Goal: Task Accomplishment & Management: Manage account settings

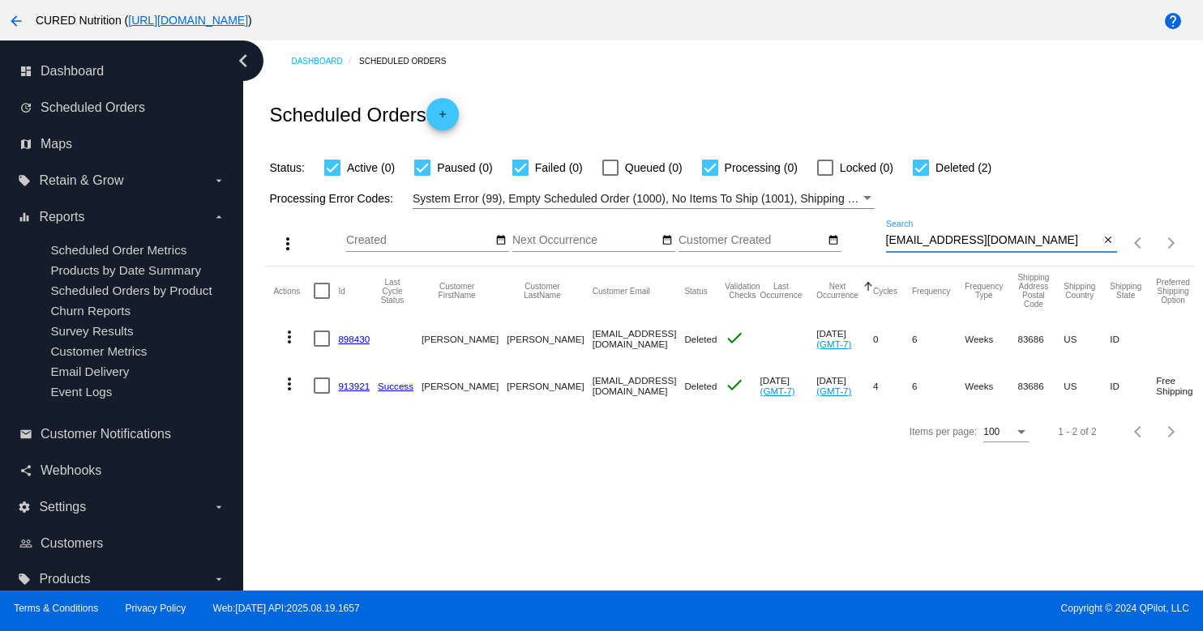
click at [939, 233] on div "[EMAIL_ADDRESS][DOMAIN_NAME] Search" at bounding box center [993, 236] width 214 height 32
click at [936, 241] on input "[EMAIL_ADDRESS][DOMAIN_NAME]" at bounding box center [993, 240] width 214 height 13
paste input "[EMAIL_ADDRESS][DOMAIN_NAME]"
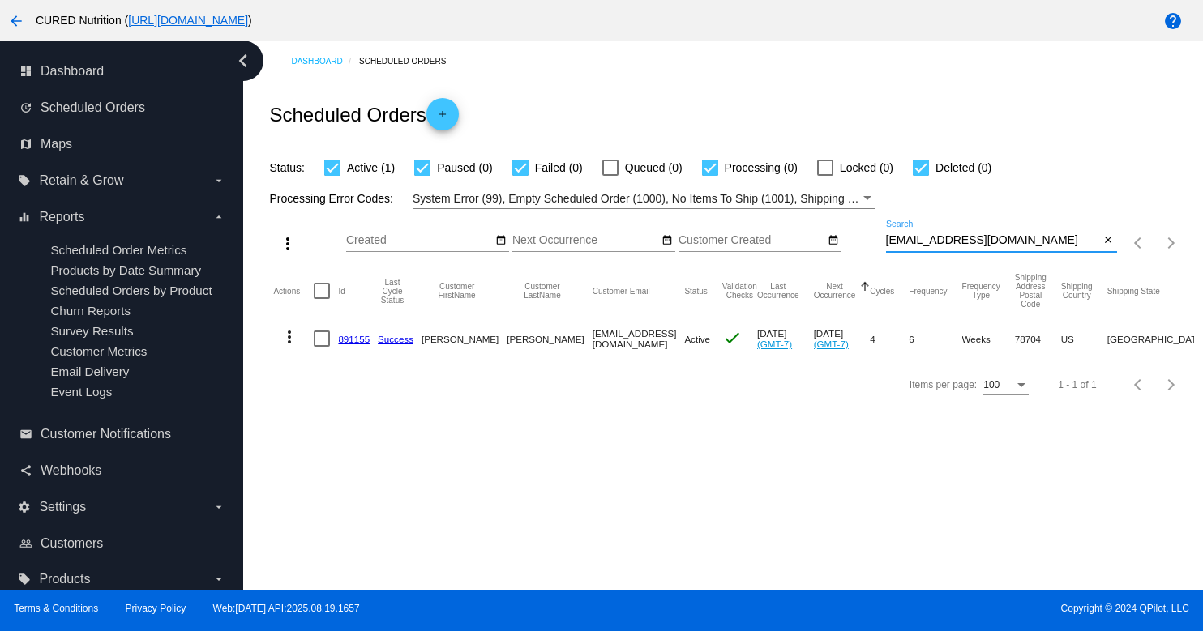
type input "[EMAIL_ADDRESS][DOMAIN_NAME]"
click at [360, 340] on link "891155" at bounding box center [354, 339] width 32 height 11
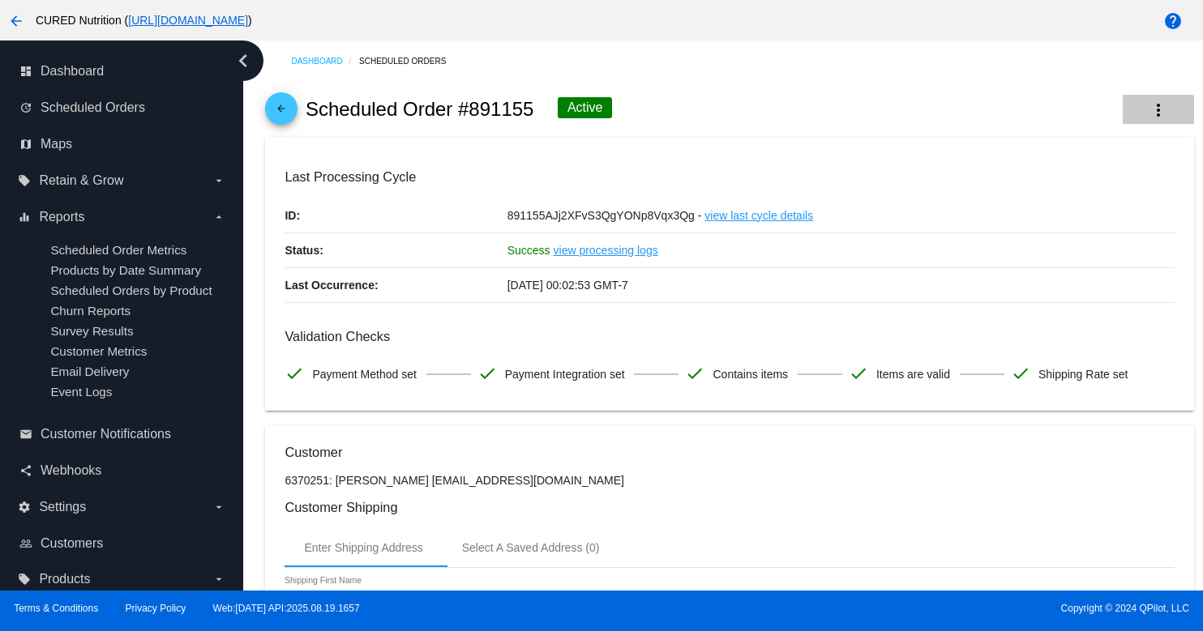
click at [1152, 109] on mat-icon "more_vert" at bounding box center [1157, 110] width 19 height 19
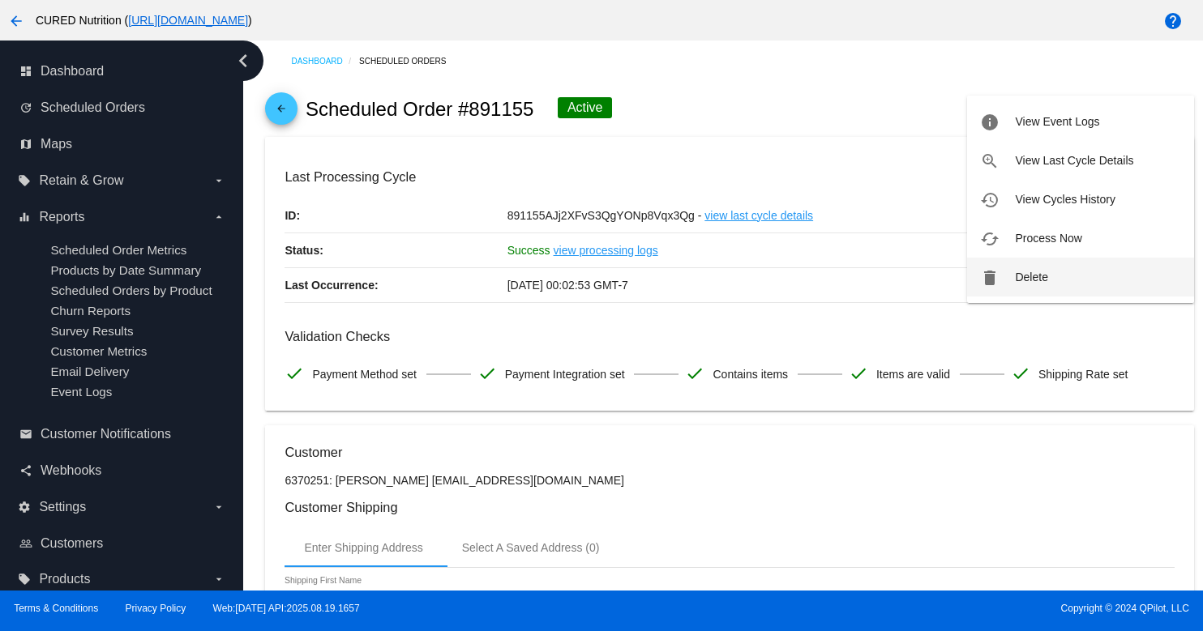
click at [1024, 271] on span "Delete" at bounding box center [1031, 277] width 32 height 13
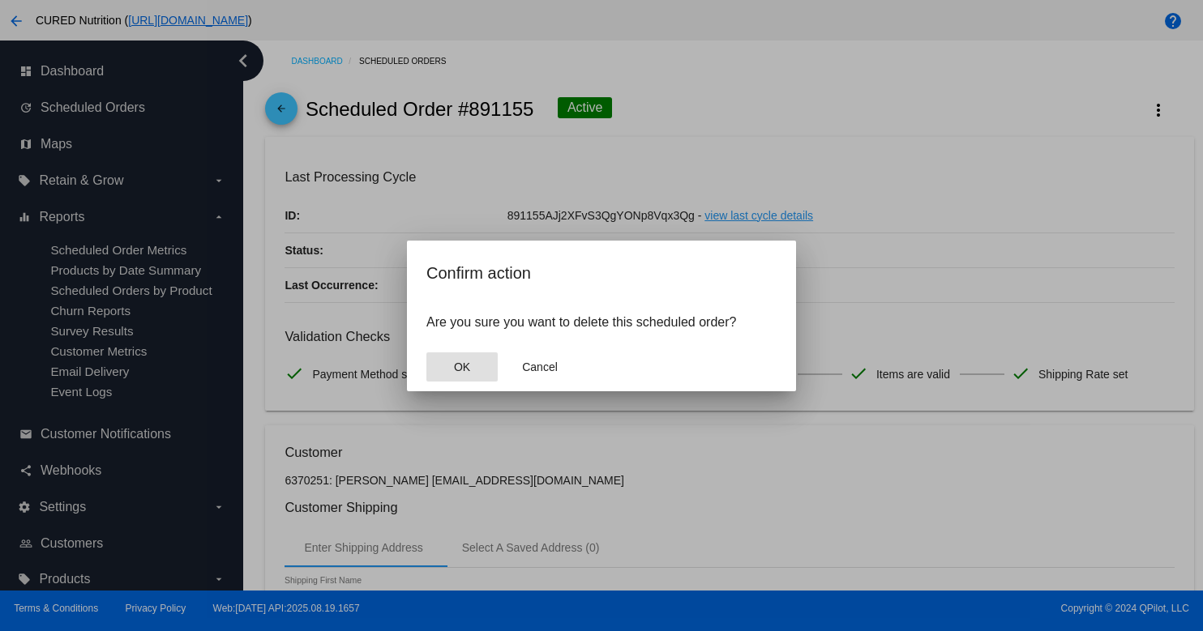
click at [451, 368] on button "OK" at bounding box center [461, 367] width 71 height 29
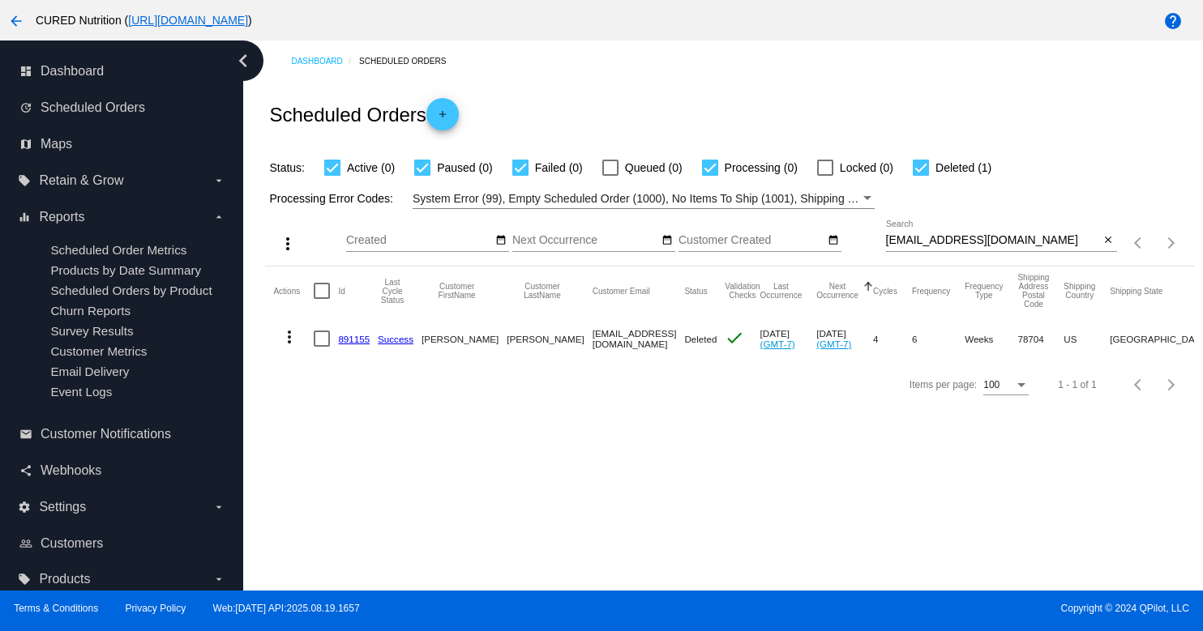
click at [960, 246] on input "[EMAIL_ADDRESS][DOMAIN_NAME]" at bounding box center [993, 240] width 214 height 13
paste input "cl154944"
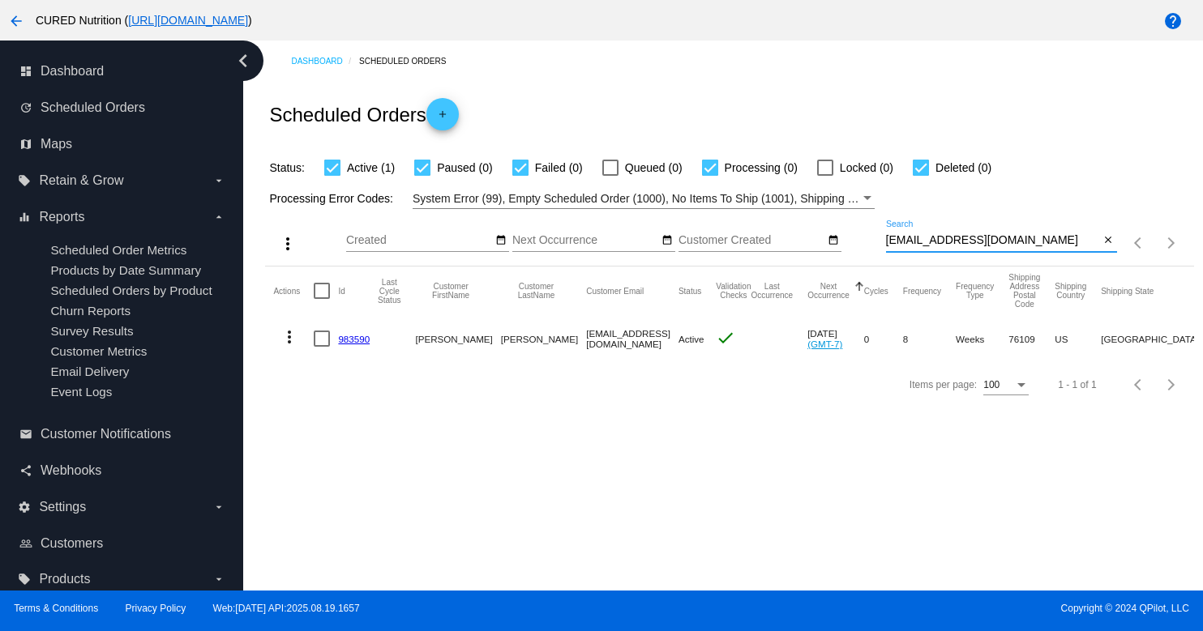
click at [943, 245] on input "[EMAIL_ADDRESS][DOMAIN_NAME]" at bounding box center [993, 240] width 214 height 13
paste input "[PERSON_NAME].[PERSON_NAME]"
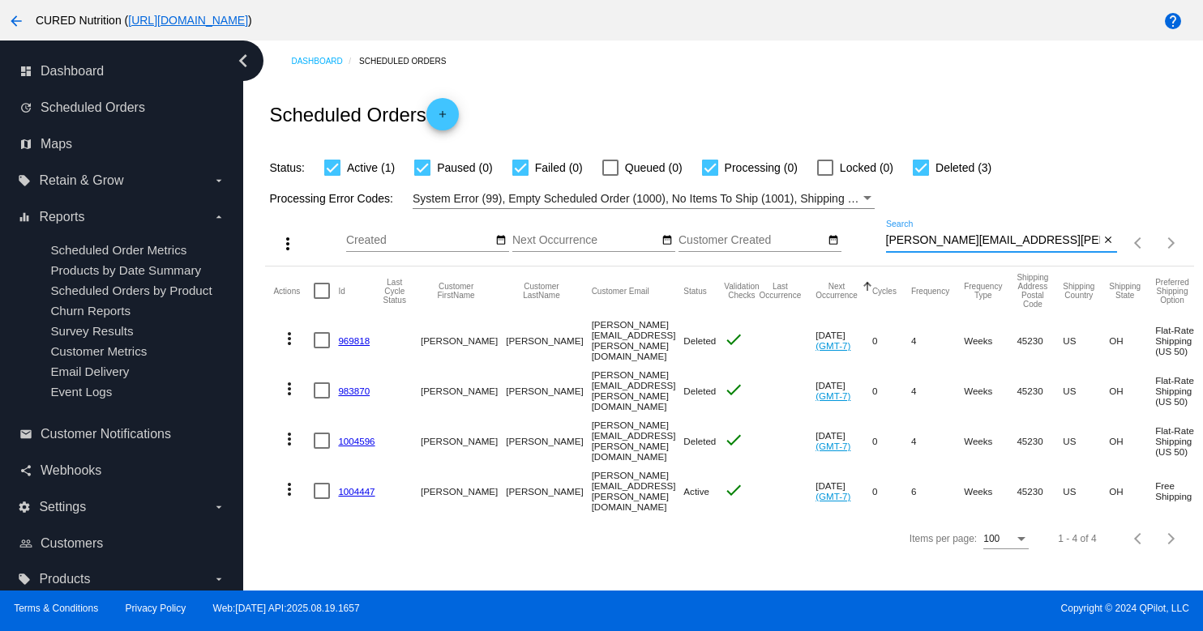
type input "[PERSON_NAME][EMAIL_ADDRESS][PERSON_NAME][DOMAIN_NAME]"
click at [353, 486] on link "1004447" at bounding box center [356, 491] width 36 height 11
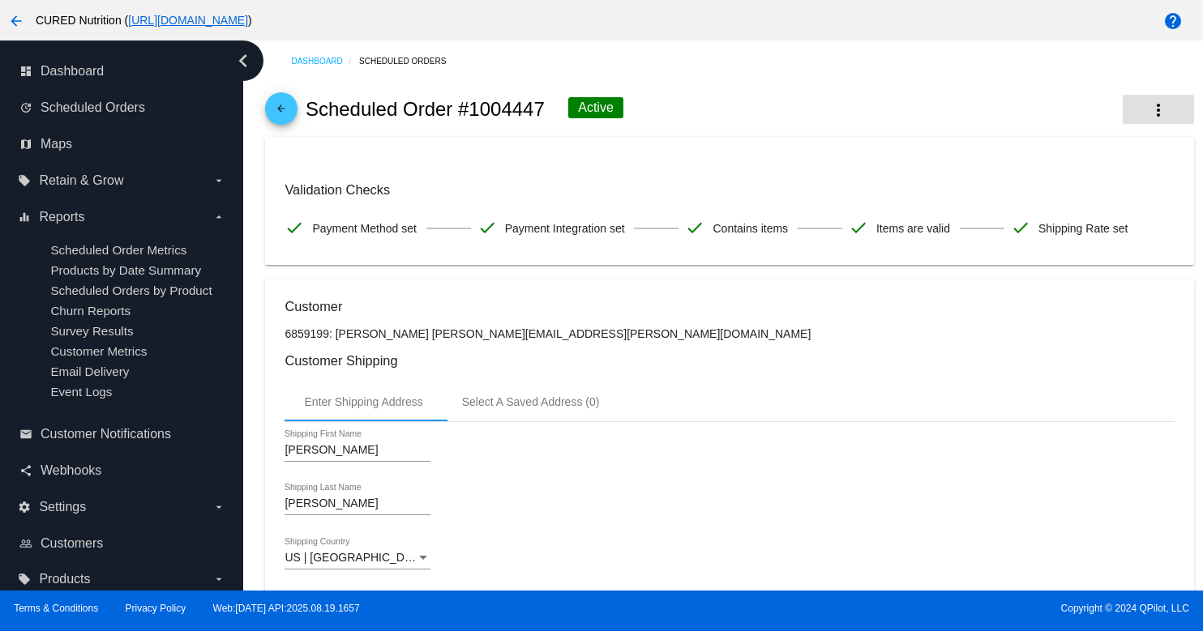
click at [1141, 109] on button "more_vert" at bounding box center [1158, 109] width 71 height 29
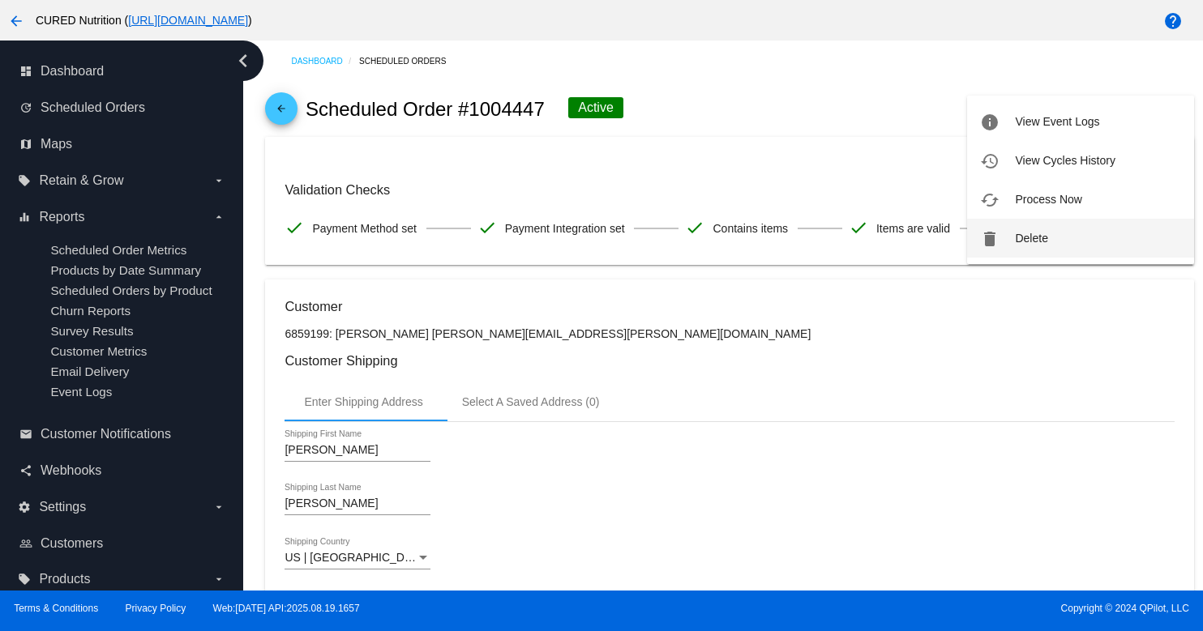
click at [1023, 242] on span "Delete" at bounding box center [1031, 238] width 32 height 13
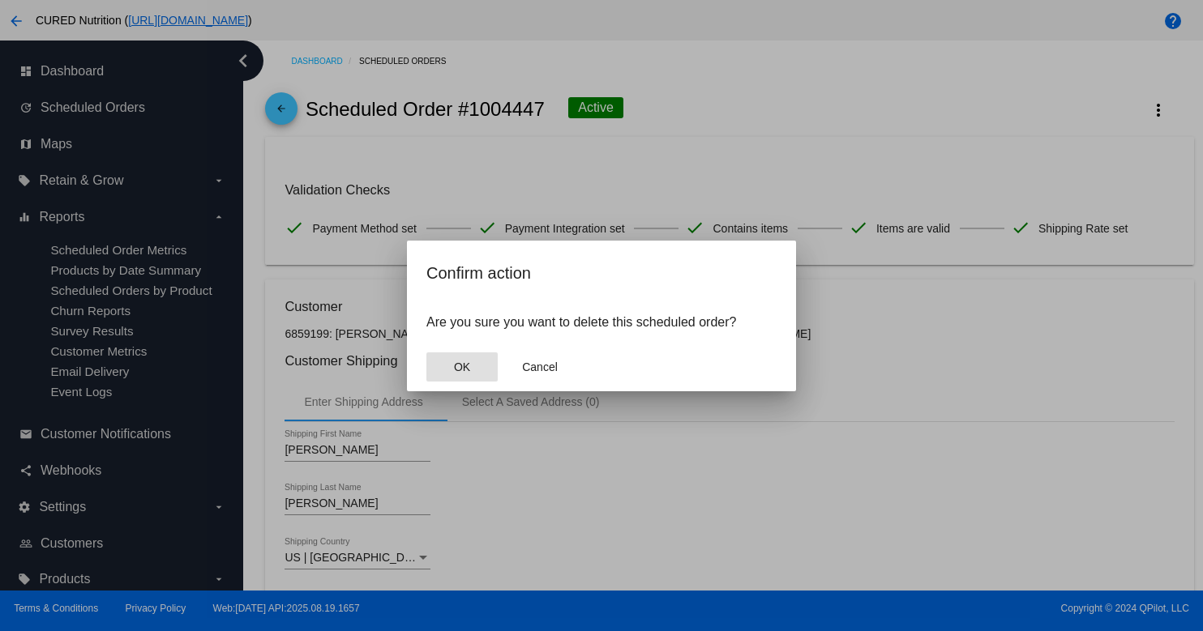
click at [490, 363] on button "OK" at bounding box center [461, 367] width 71 height 29
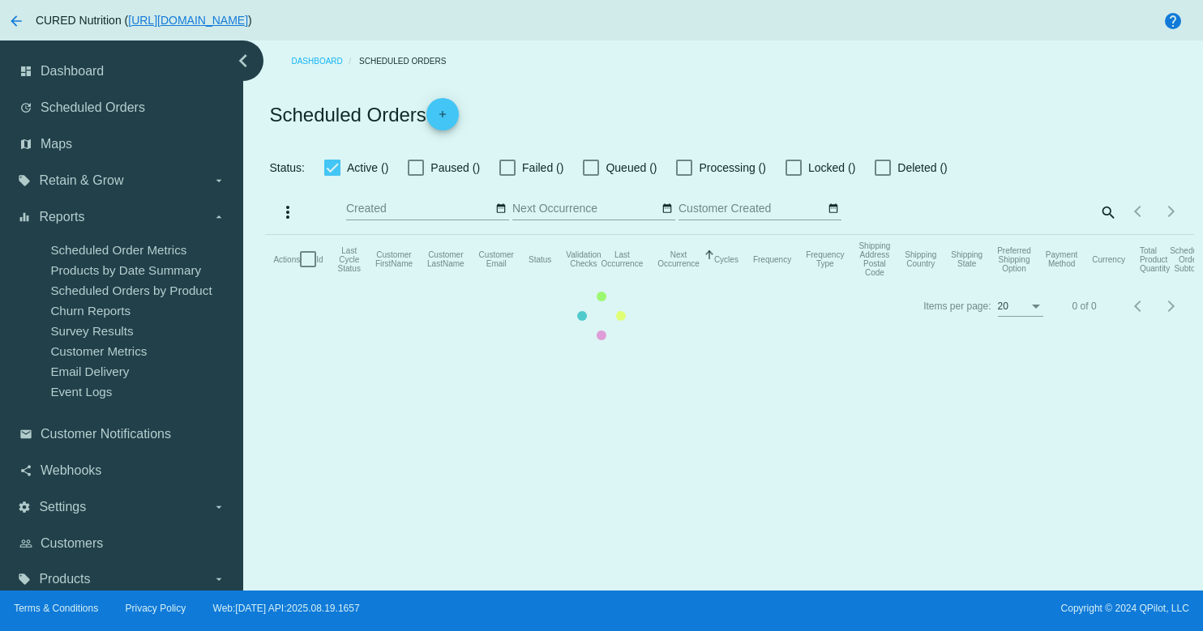
checkbox input "true"
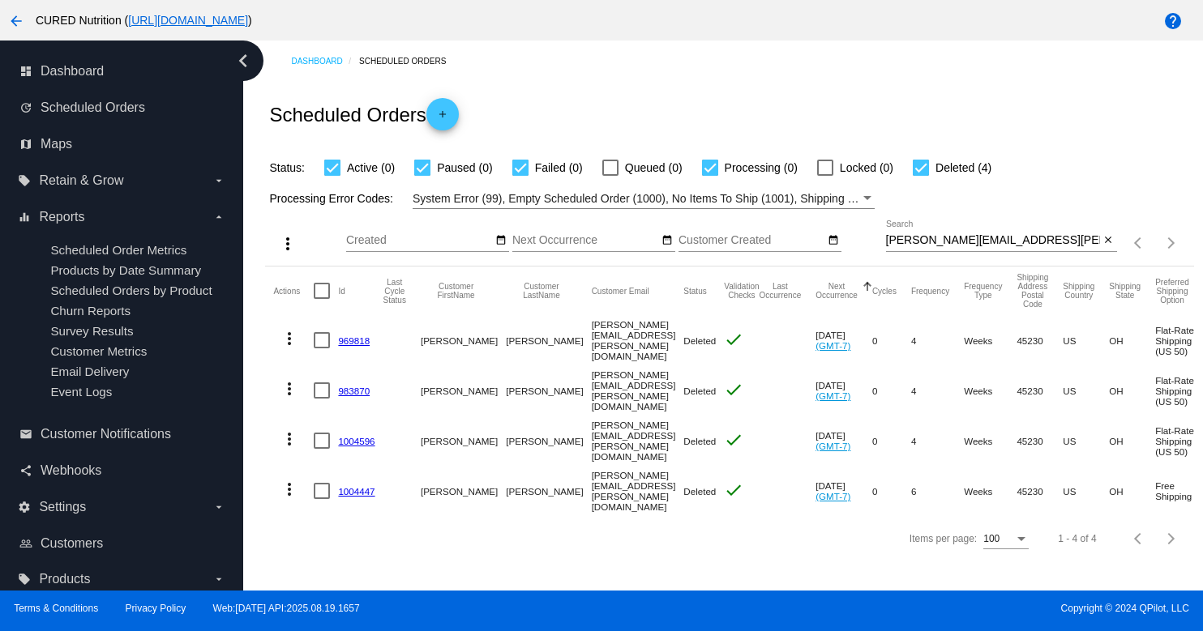
click at [980, 240] on input "[PERSON_NAME][EMAIL_ADDRESS][PERSON_NAME][DOMAIN_NAME]" at bounding box center [993, 240] width 214 height 13
paste input "[EMAIL_ADDRESS][DOMAIN_NAME]."
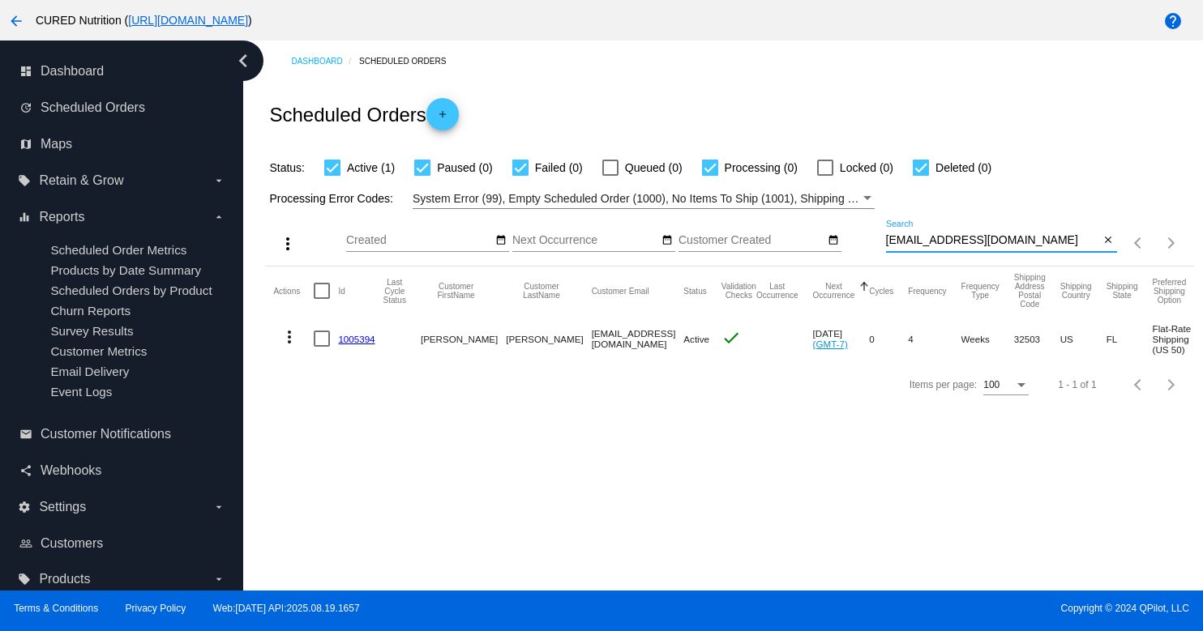
type input "[EMAIL_ADDRESS][DOMAIN_NAME]"
click at [361, 338] on link "1005394" at bounding box center [356, 339] width 36 height 11
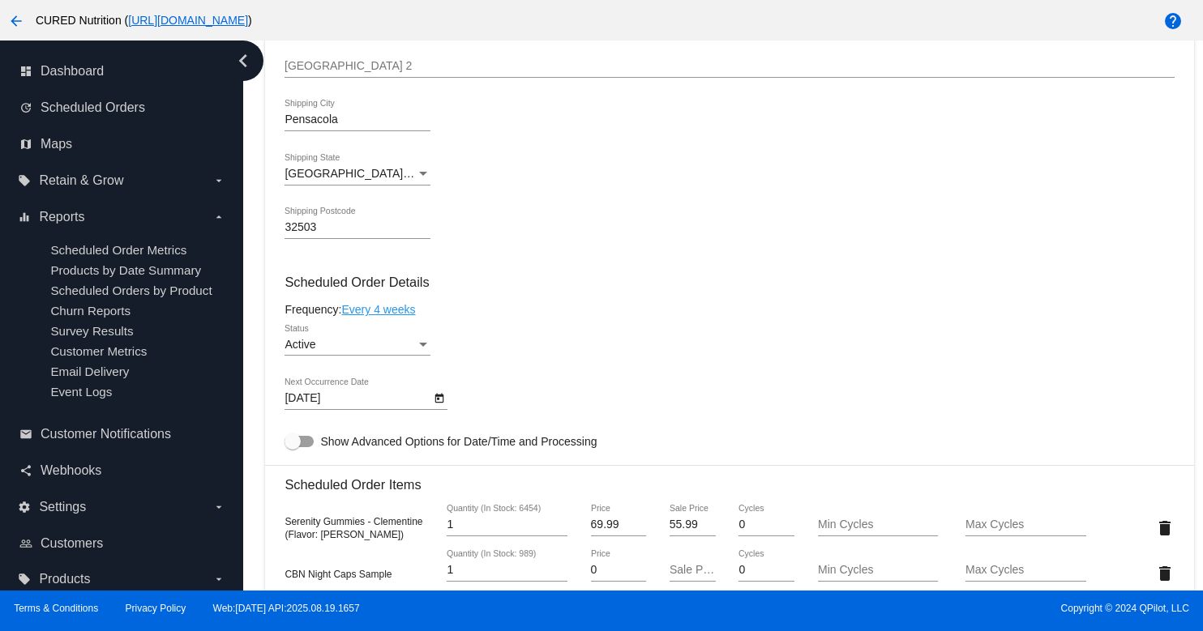
scroll to position [631, 0]
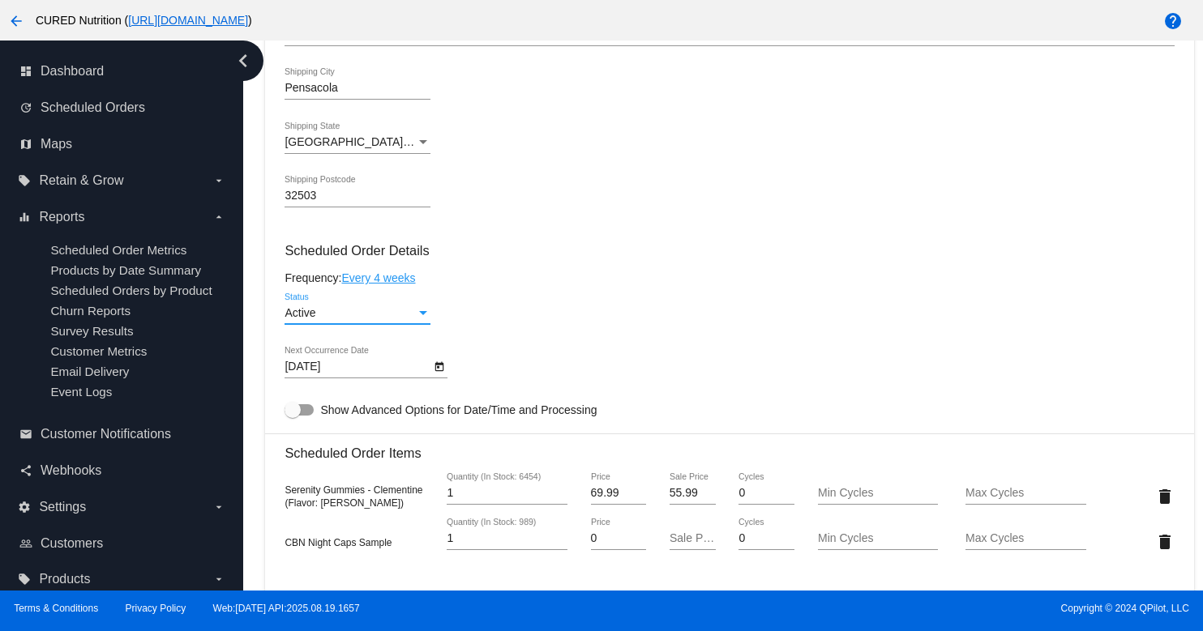
click at [378, 319] on div "Active" at bounding box center [349, 313] width 131 height 13
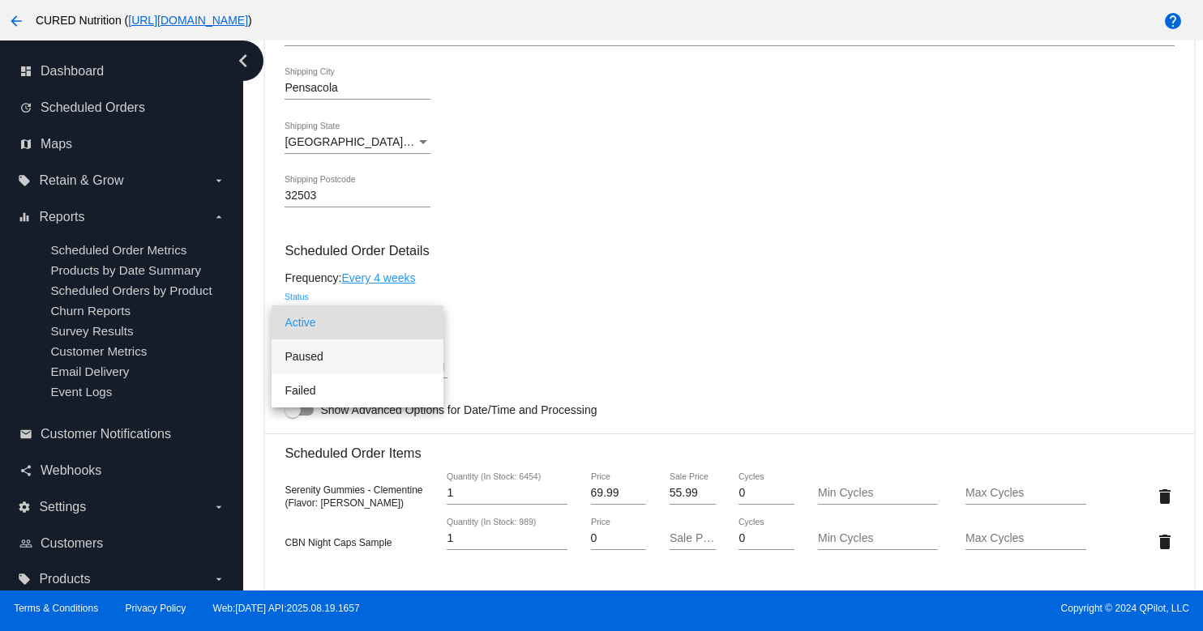
click at [387, 357] on span "Paused" at bounding box center [357, 357] width 146 height 34
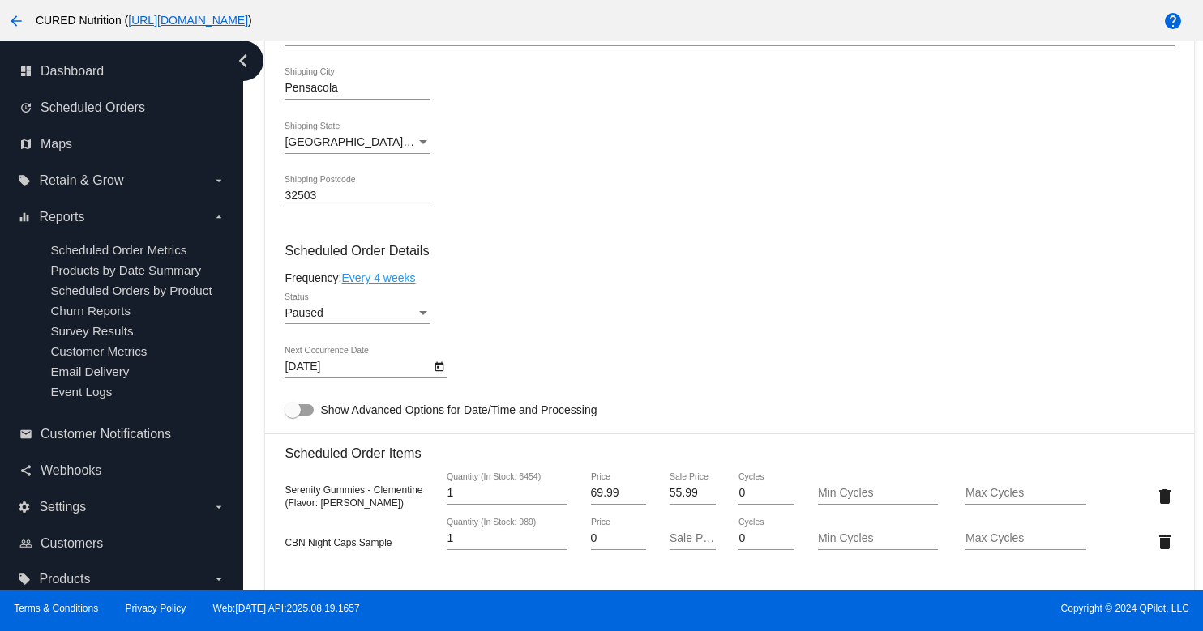
click at [655, 282] on div "Frequency: Every 4 weeks" at bounding box center [728, 278] width 889 height 13
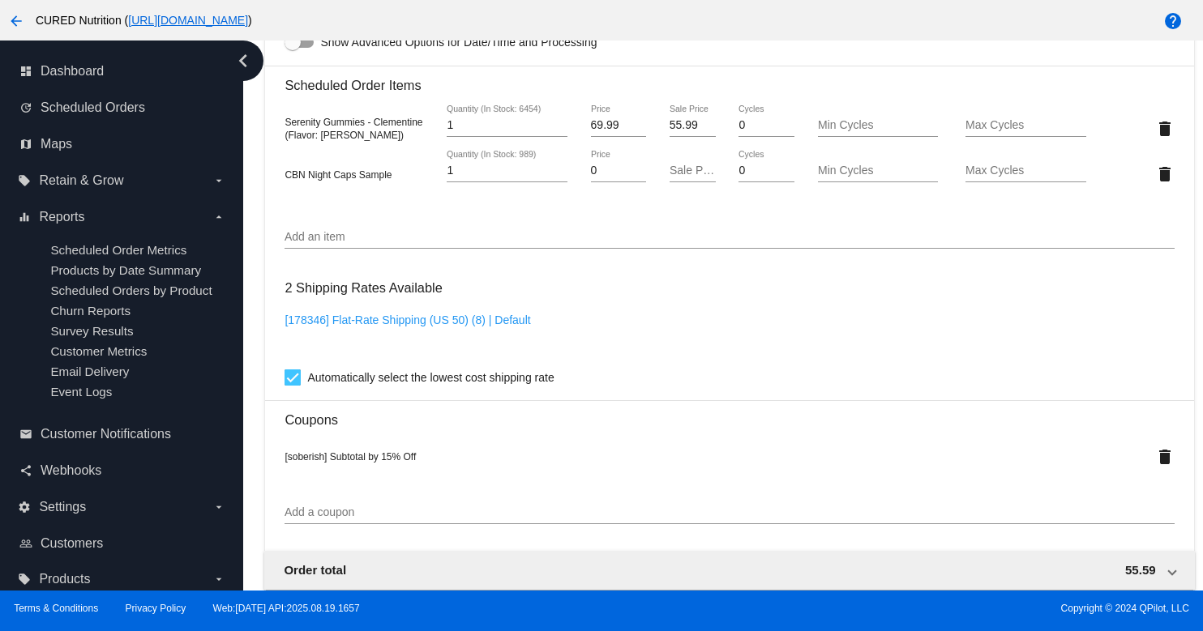
scroll to position [1426, 0]
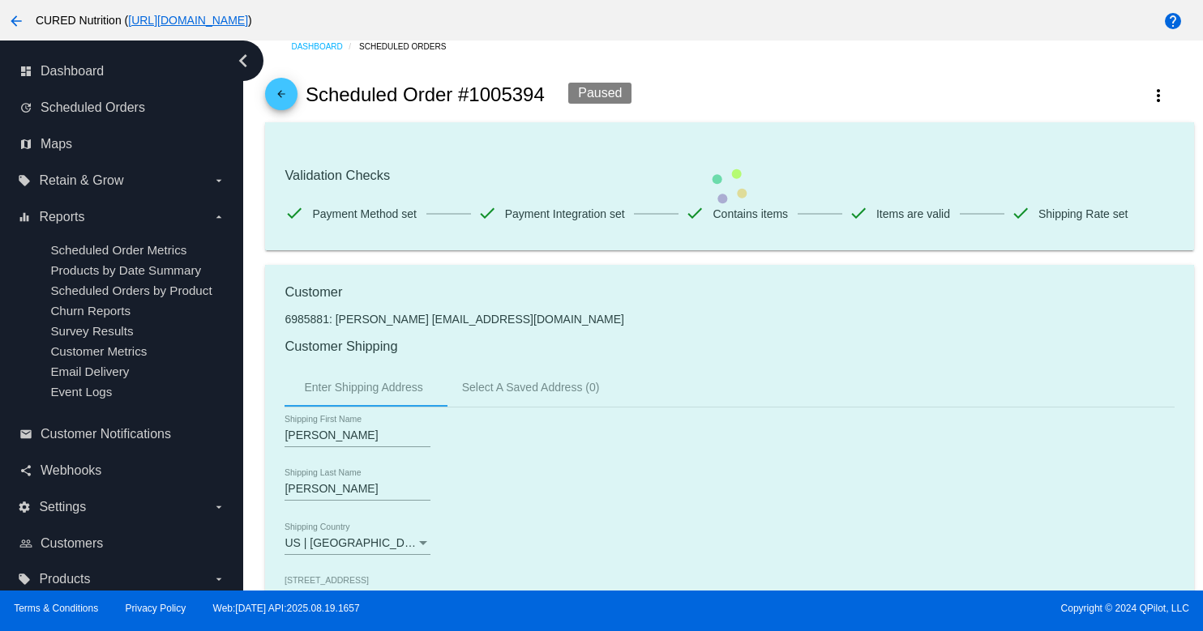
scroll to position [0, 0]
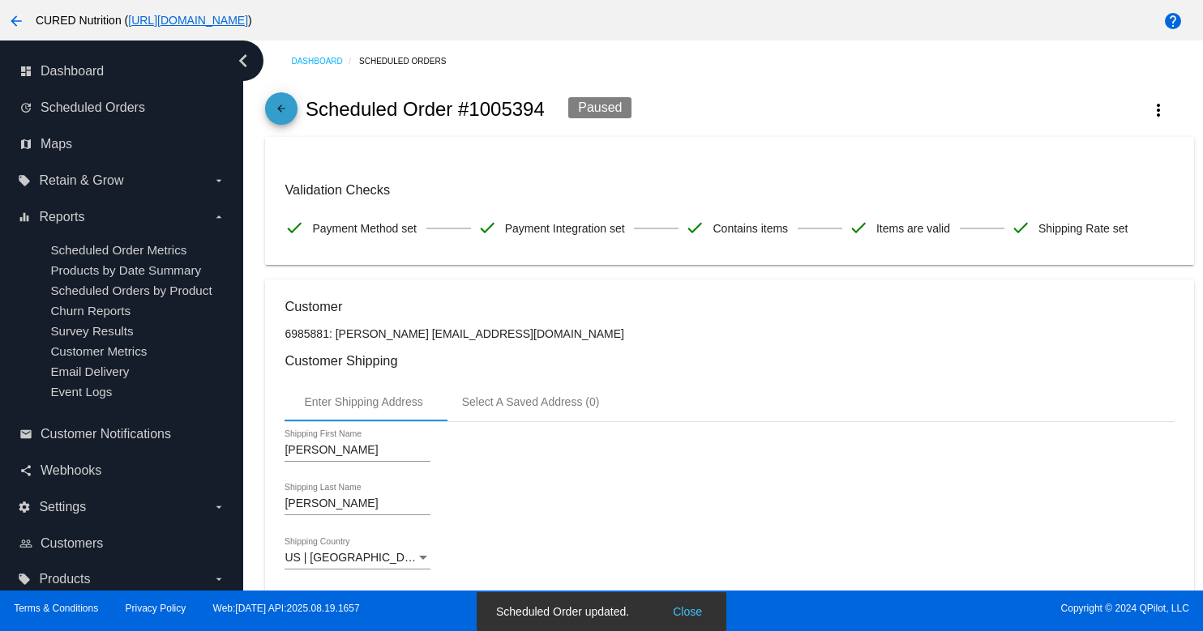
click at [270, 111] on link "arrow_back" at bounding box center [281, 108] width 32 height 32
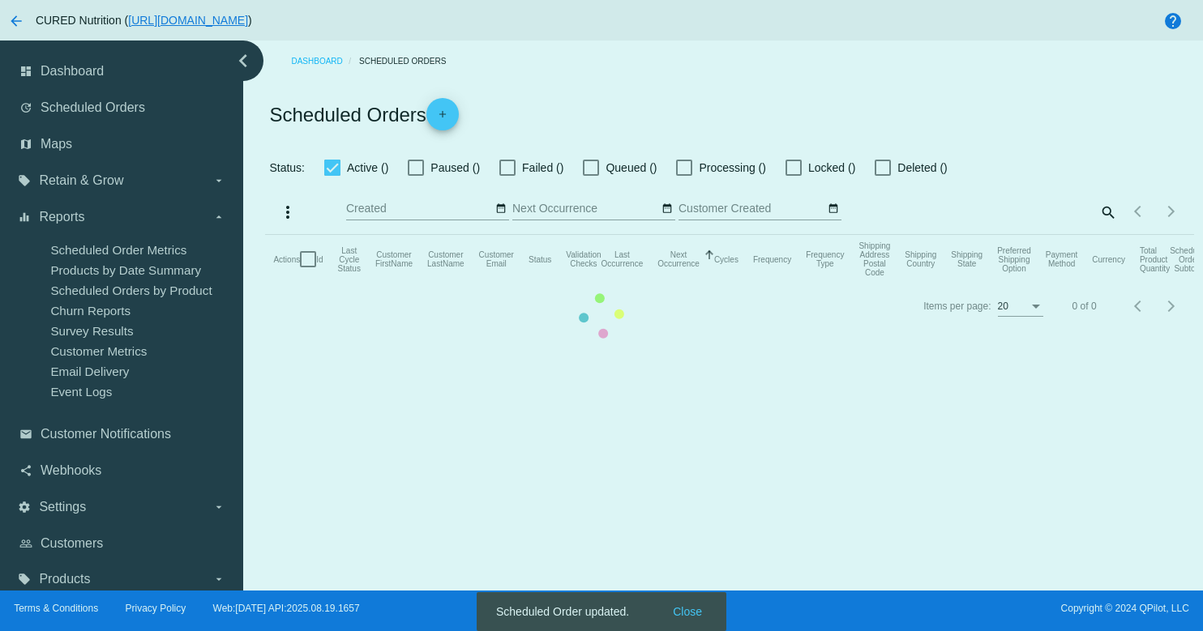
checkbox input "true"
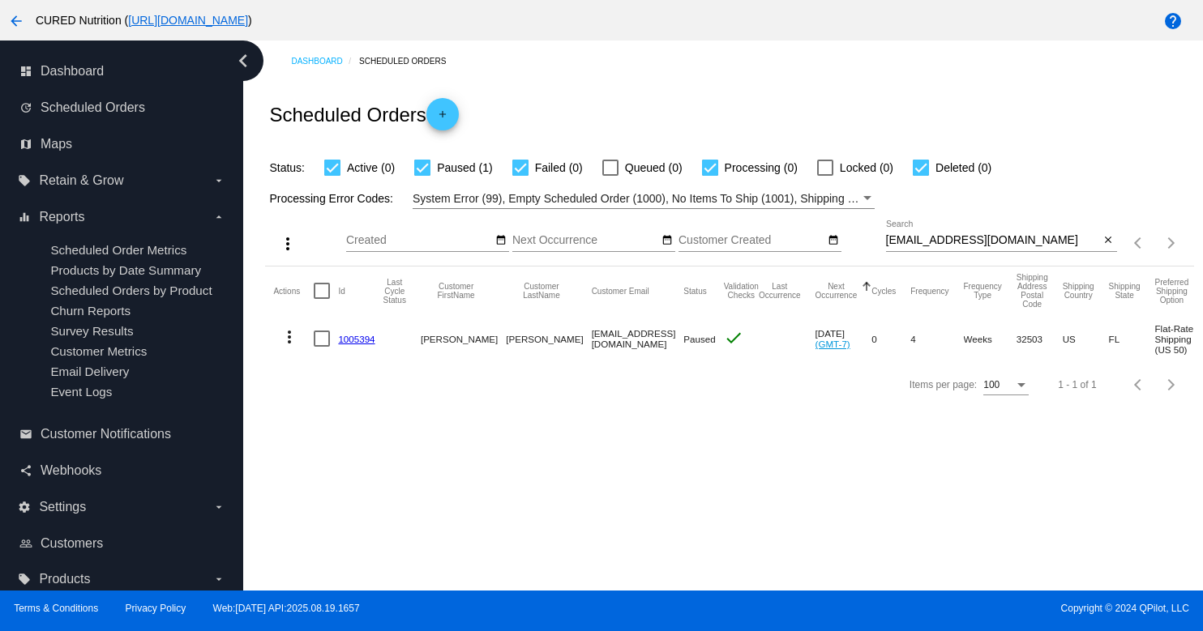
click at [943, 238] on input "[EMAIL_ADDRESS][DOMAIN_NAME]" at bounding box center [993, 240] width 214 height 13
paste input "[EMAIL_ADDRESS]"
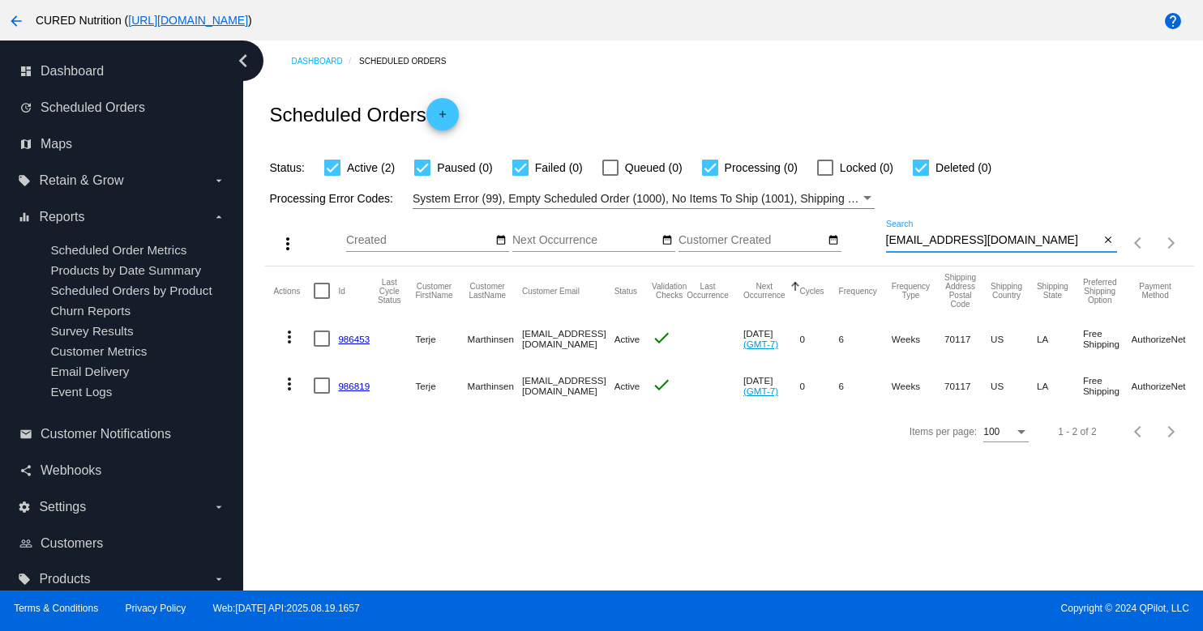
type input "[EMAIL_ADDRESS][DOMAIN_NAME]"
click at [350, 342] on link "986453" at bounding box center [354, 339] width 32 height 11
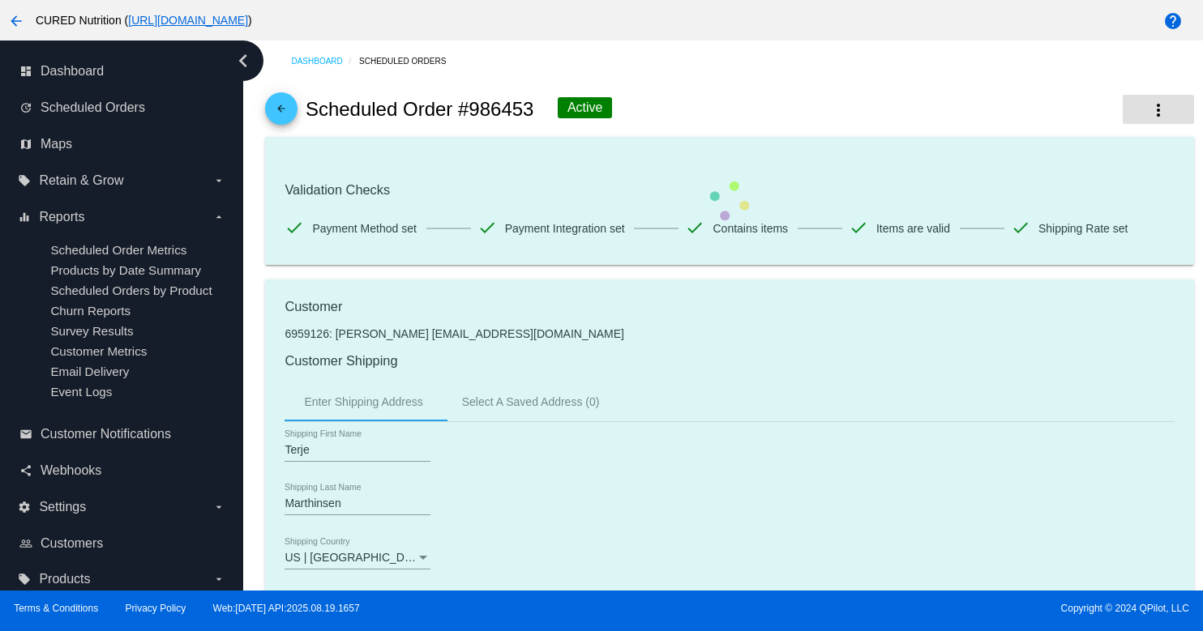
click at [1181, 104] on button "more_vert" at bounding box center [1158, 109] width 71 height 29
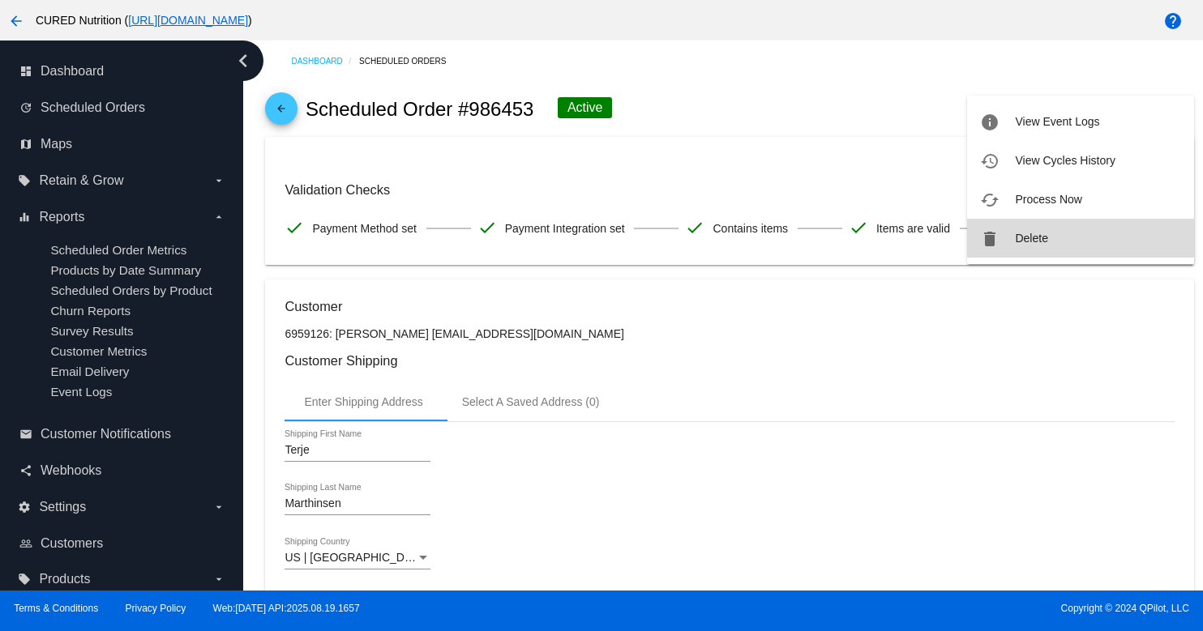
click at [1020, 232] on span "Delete" at bounding box center [1031, 238] width 32 height 13
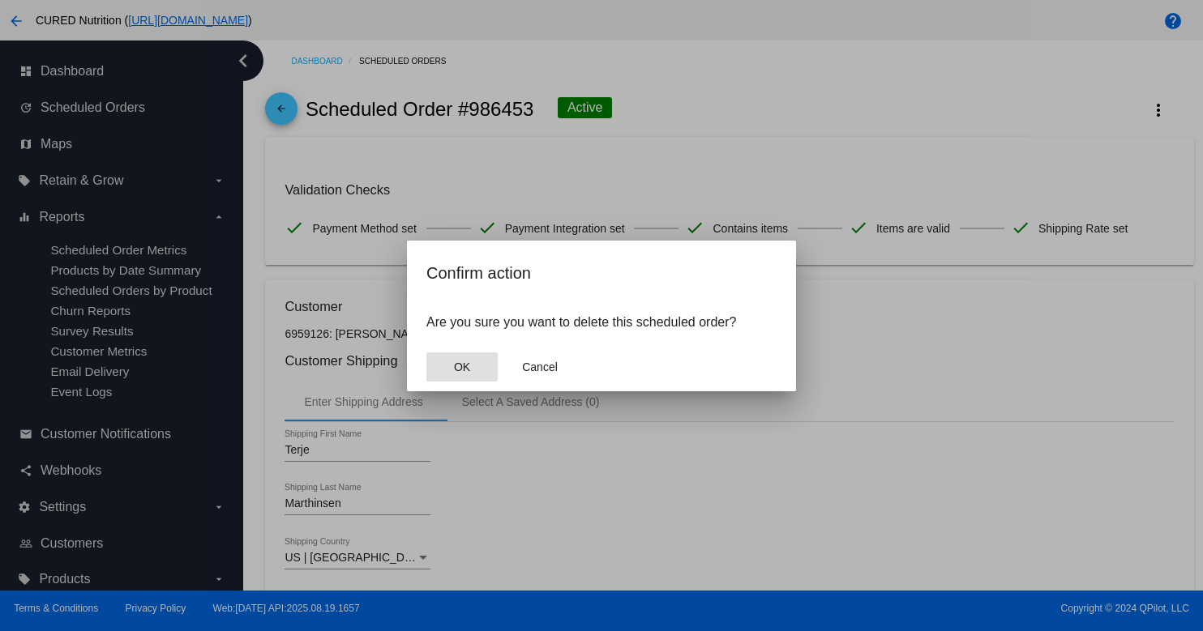
click at [478, 359] on button "OK" at bounding box center [461, 367] width 71 height 29
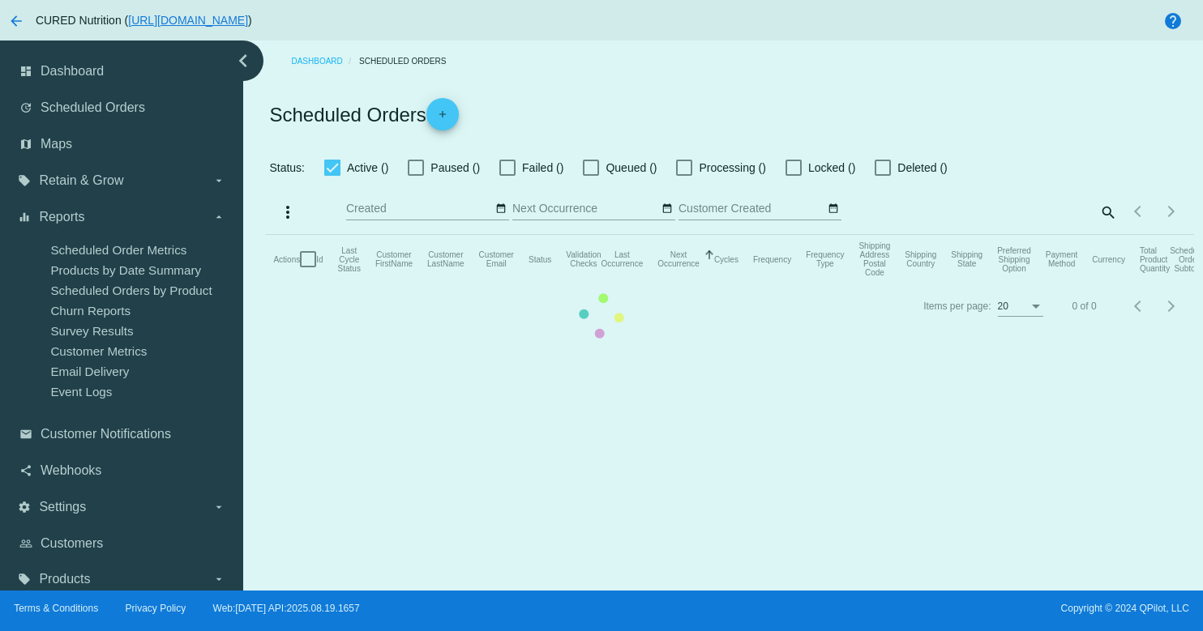
checkbox input "true"
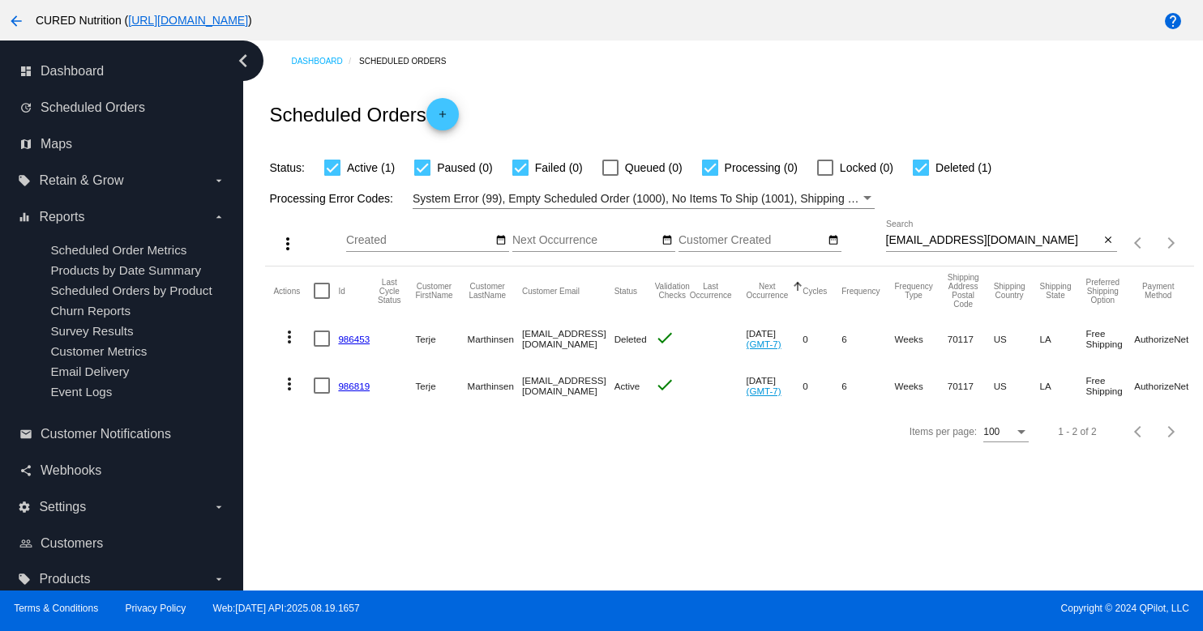
click at [343, 387] on link "986819" at bounding box center [354, 386] width 32 height 11
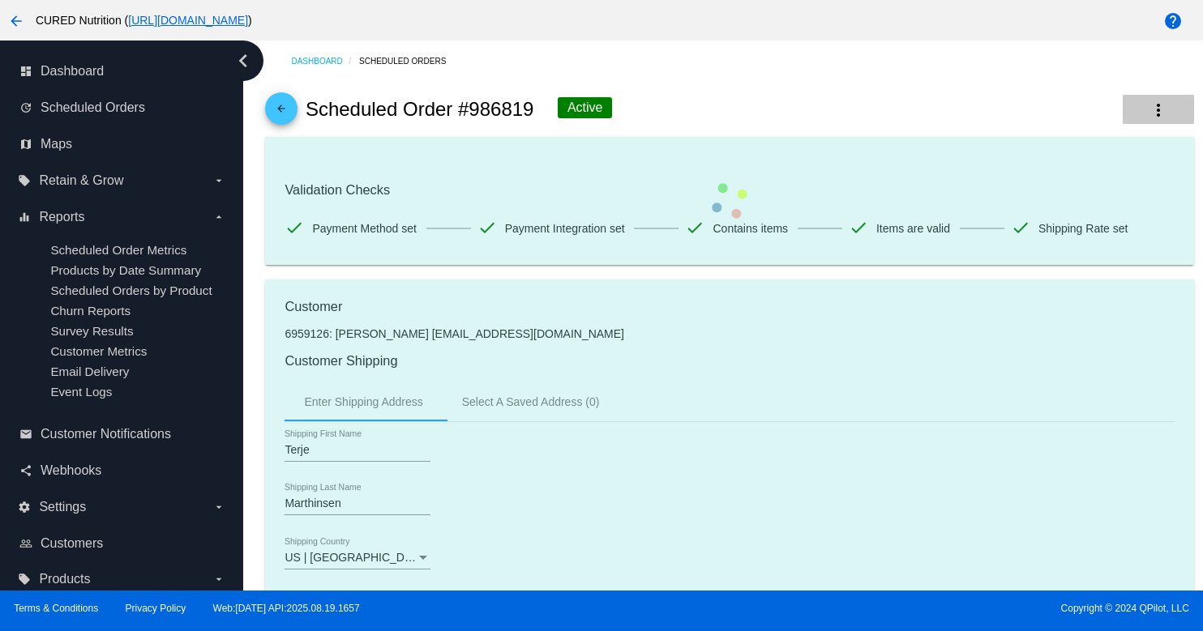
click at [1153, 105] on mat-icon "more_vert" at bounding box center [1157, 110] width 19 height 19
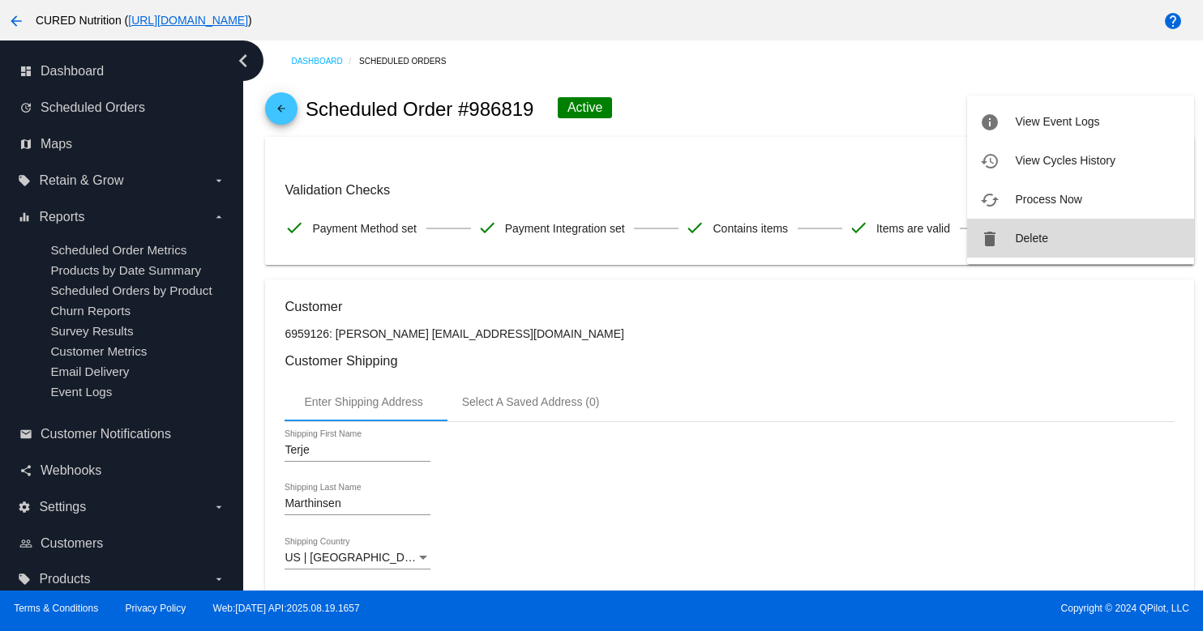
click at [1063, 239] on button "delete Delete" at bounding box center [1080, 238] width 227 height 39
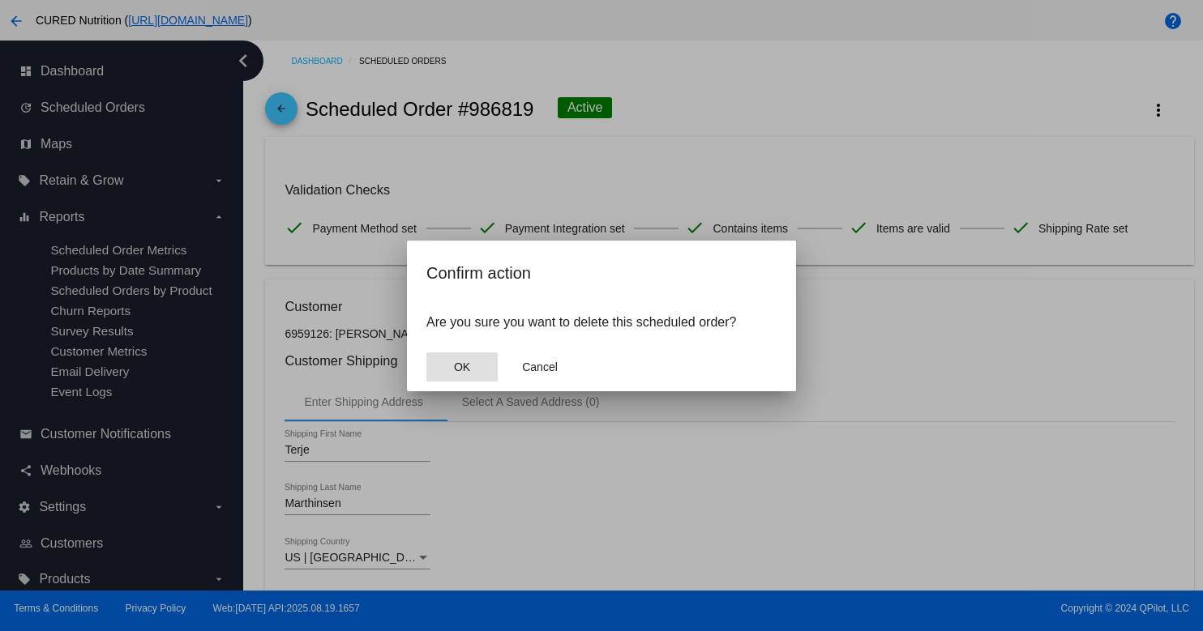
click at [485, 369] on button "OK" at bounding box center [461, 367] width 71 height 29
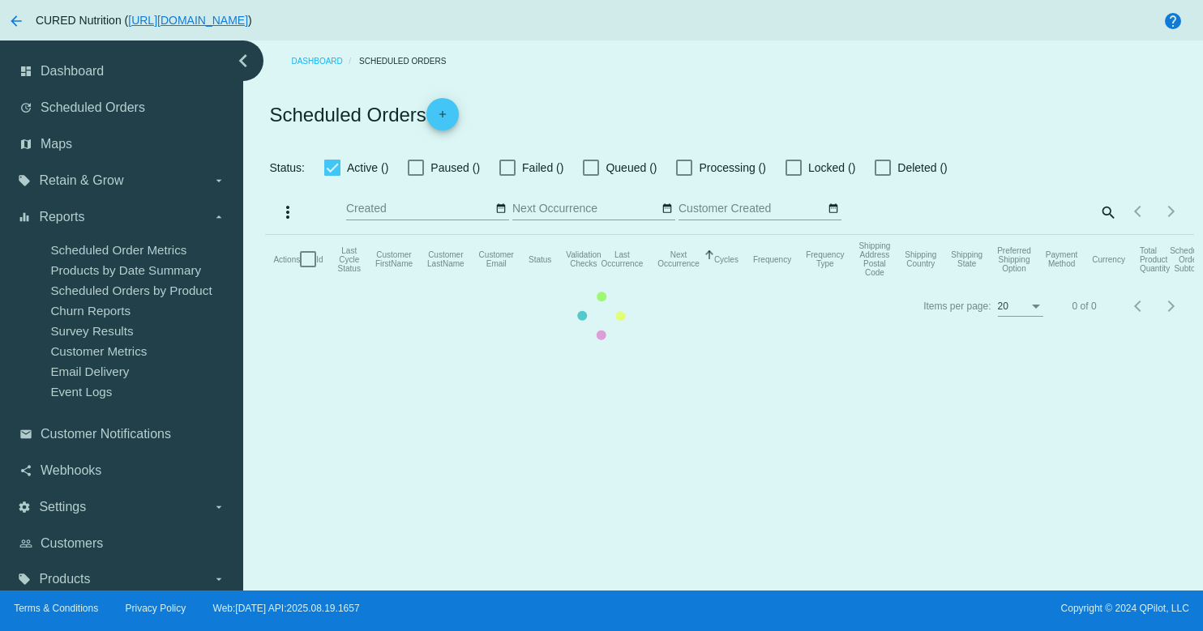
checkbox input "true"
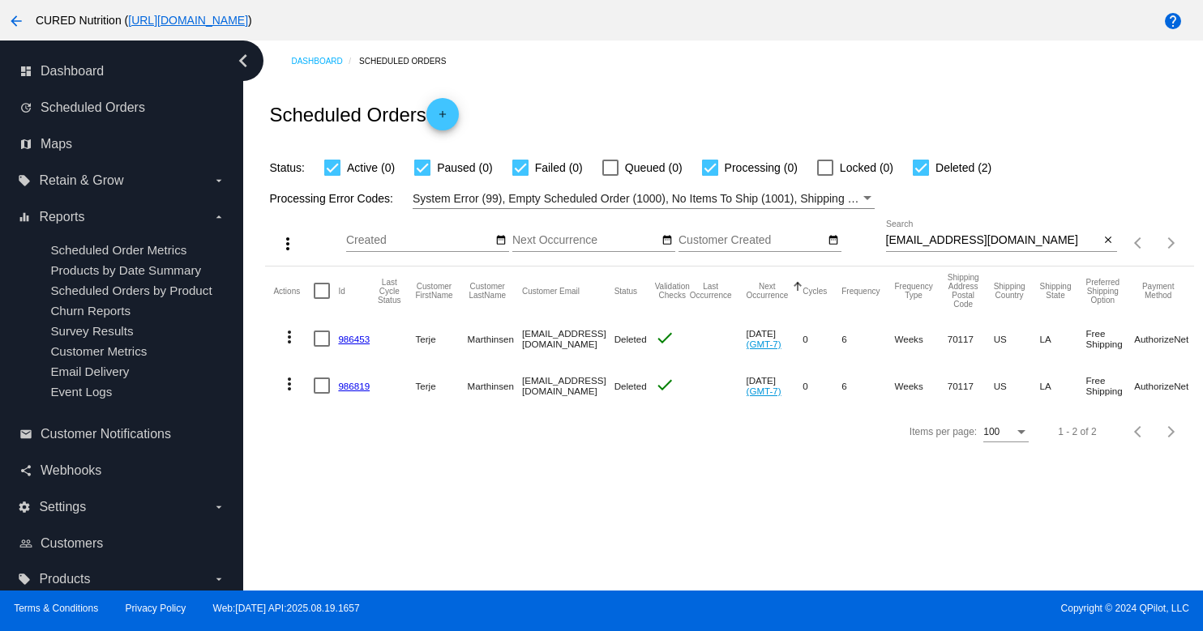
click at [960, 240] on input "[EMAIL_ADDRESS][DOMAIN_NAME]" at bounding box center [993, 240] width 214 height 13
paste input "[EMAIL_ADDRESS]"
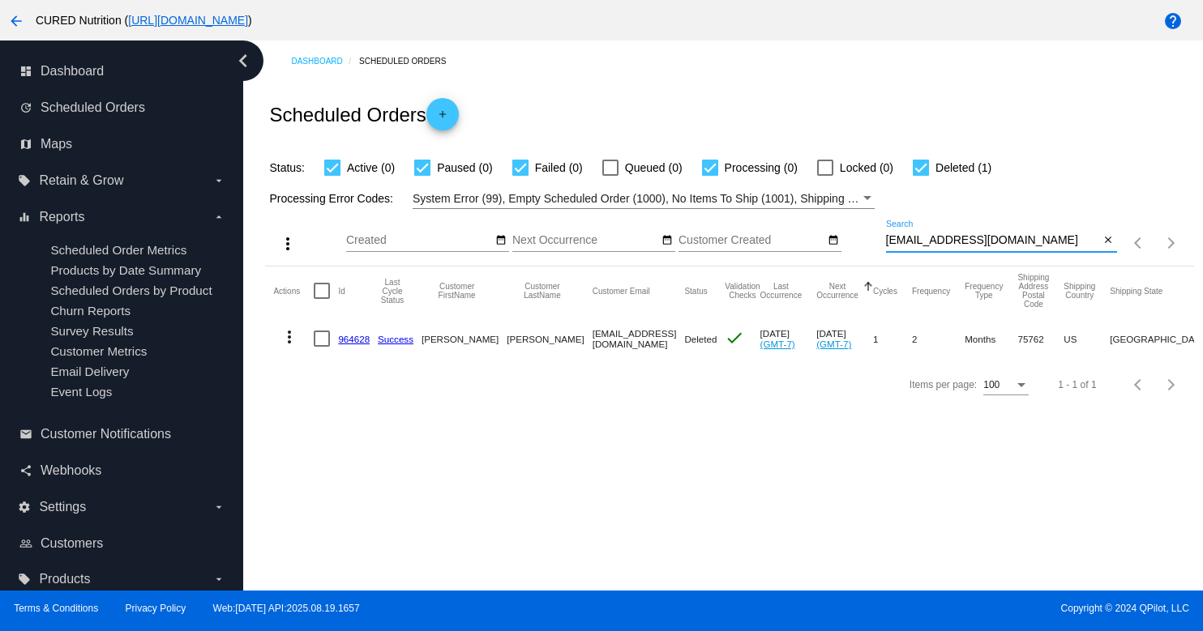
type input "[EMAIL_ADDRESS][DOMAIN_NAME]"
click at [357, 340] on link "964628" at bounding box center [354, 339] width 32 height 11
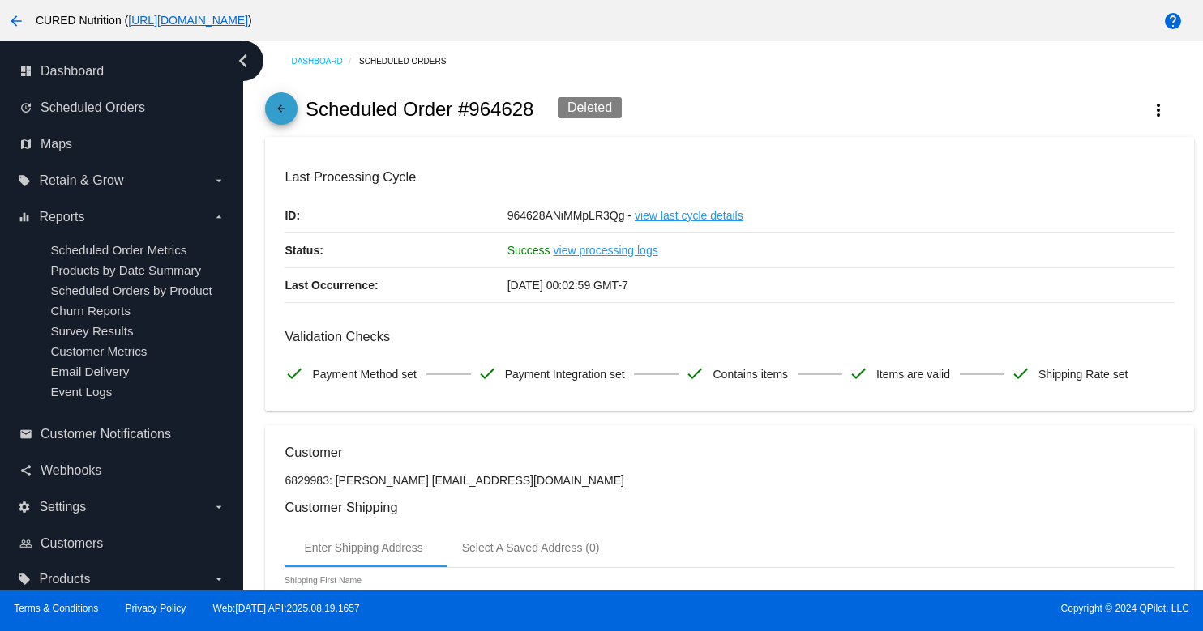
click at [281, 109] on mat-icon "arrow_back" at bounding box center [281, 112] width 19 height 19
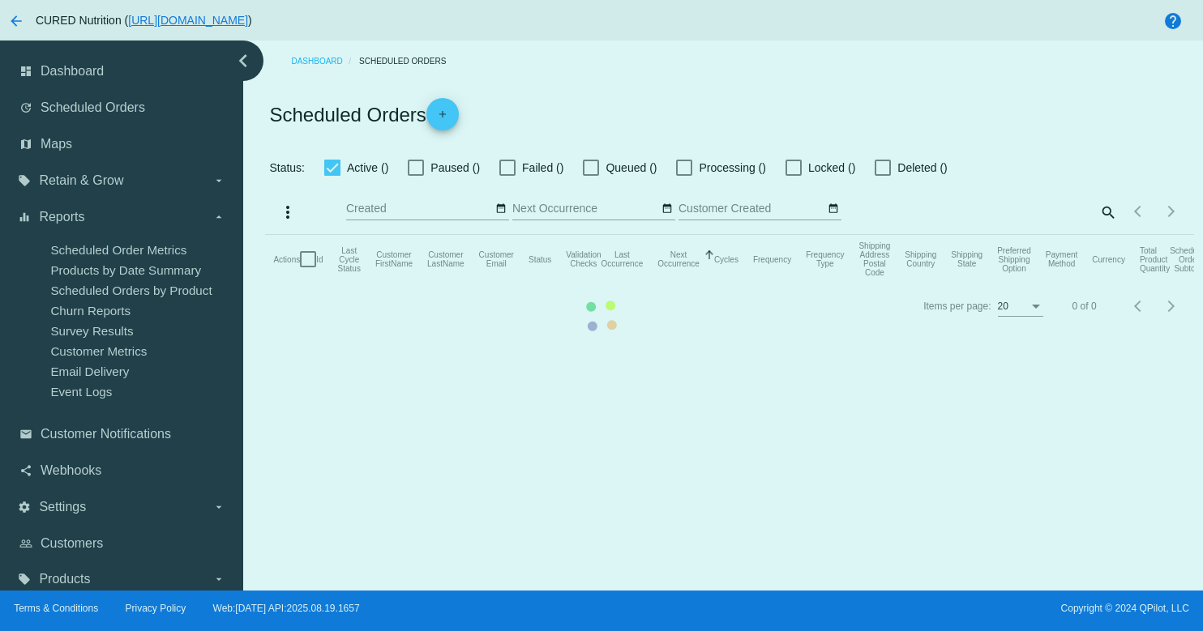
checkbox input "true"
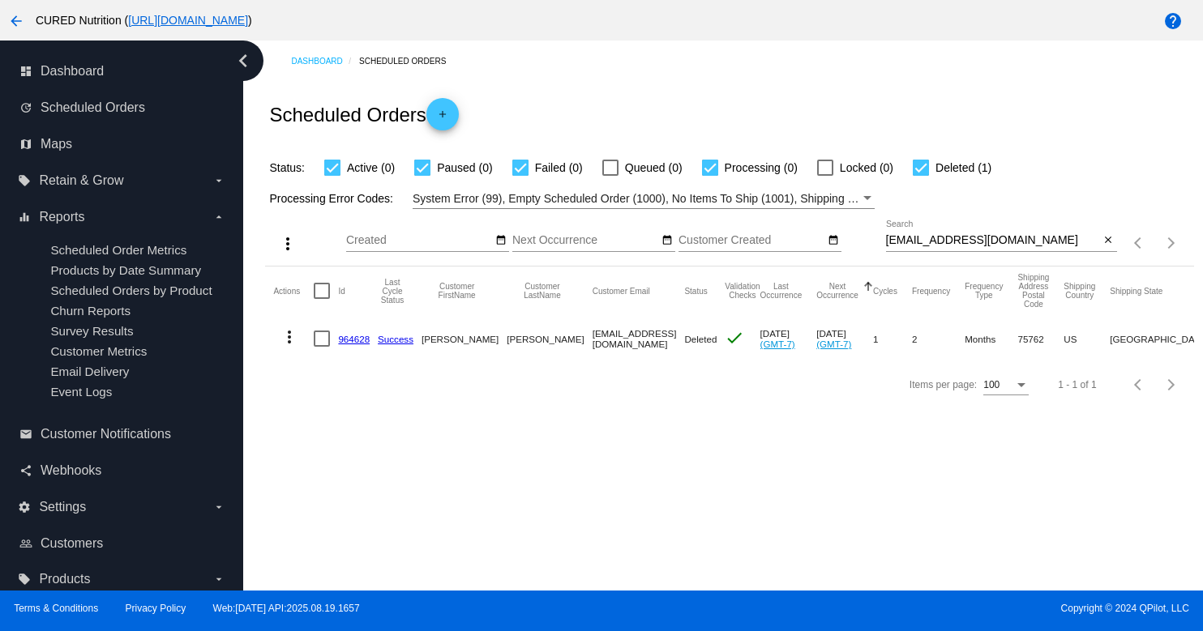
click at [1046, 242] on input "[EMAIL_ADDRESS][DOMAIN_NAME]" at bounding box center [993, 240] width 214 height 13
paste input "[PERSON_NAME]"
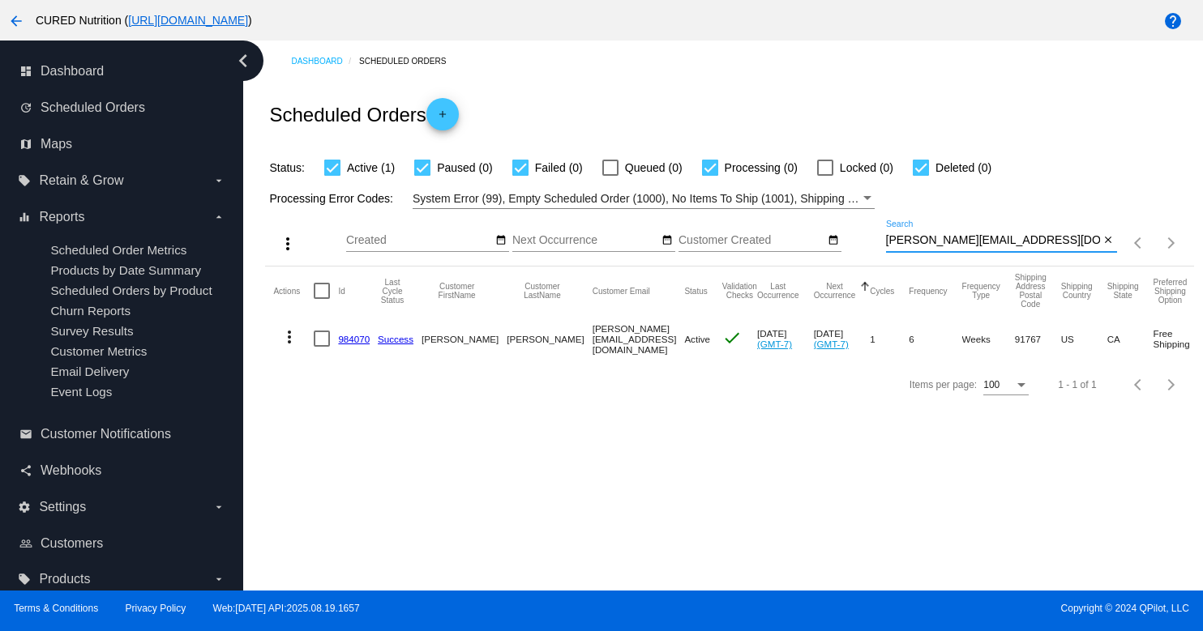
type input "[PERSON_NAME][EMAIL_ADDRESS][DOMAIN_NAME]"
click at [361, 339] on link "984070" at bounding box center [354, 339] width 32 height 11
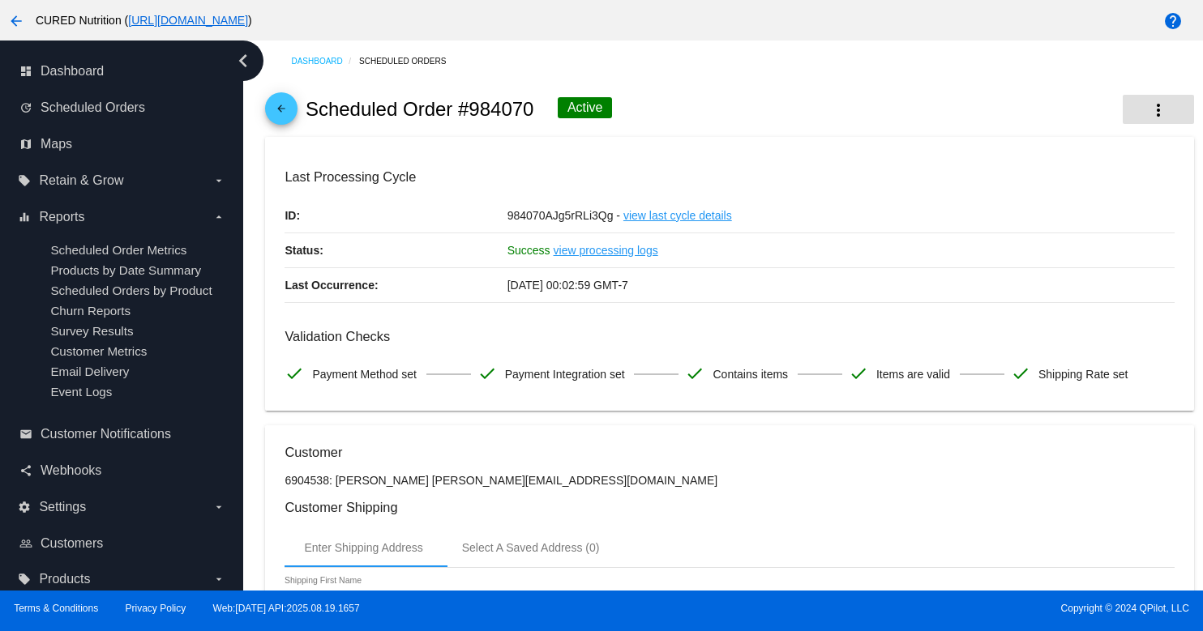
click at [1170, 113] on button "more_vert" at bounding box center [1158, 109] width 71 height 29
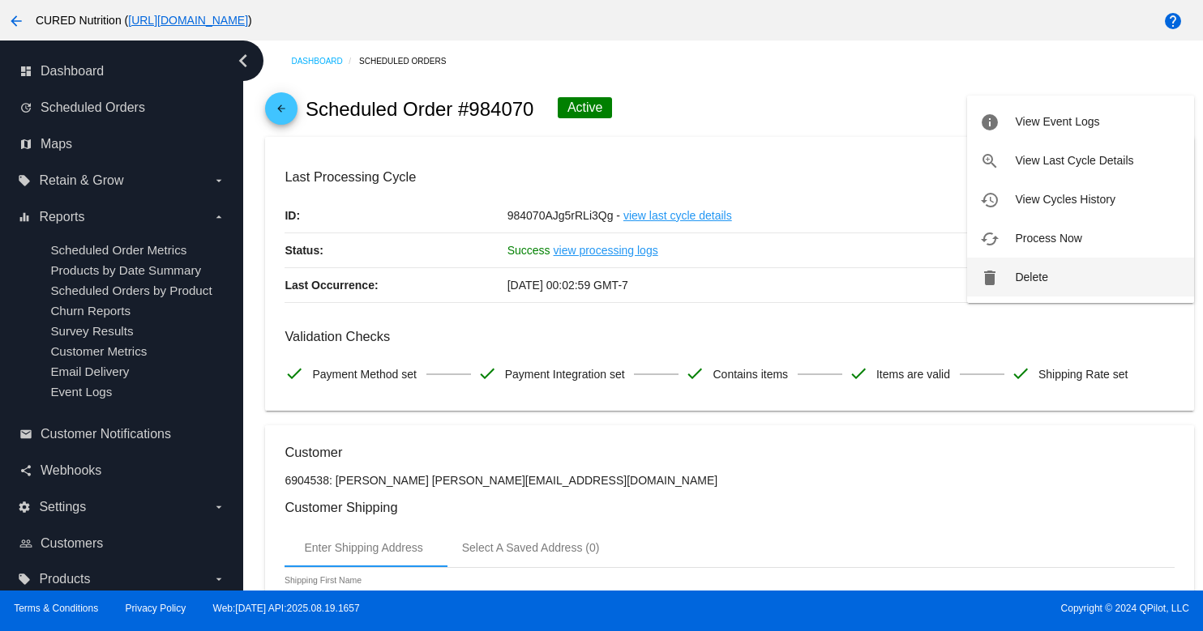
click at [1000, 280] on button "delete Delete" at bounding box center [1080, 277] width 227 height 39
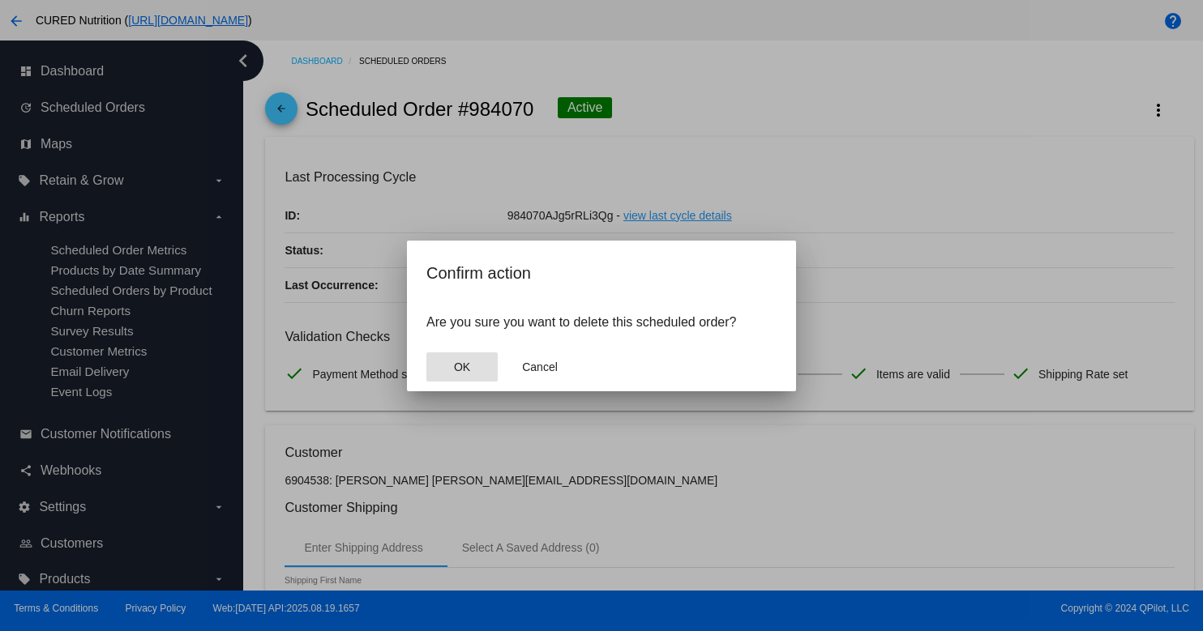
click at [442, 359] on button "OK" at bounding box center [461, 367] width 71 height 29
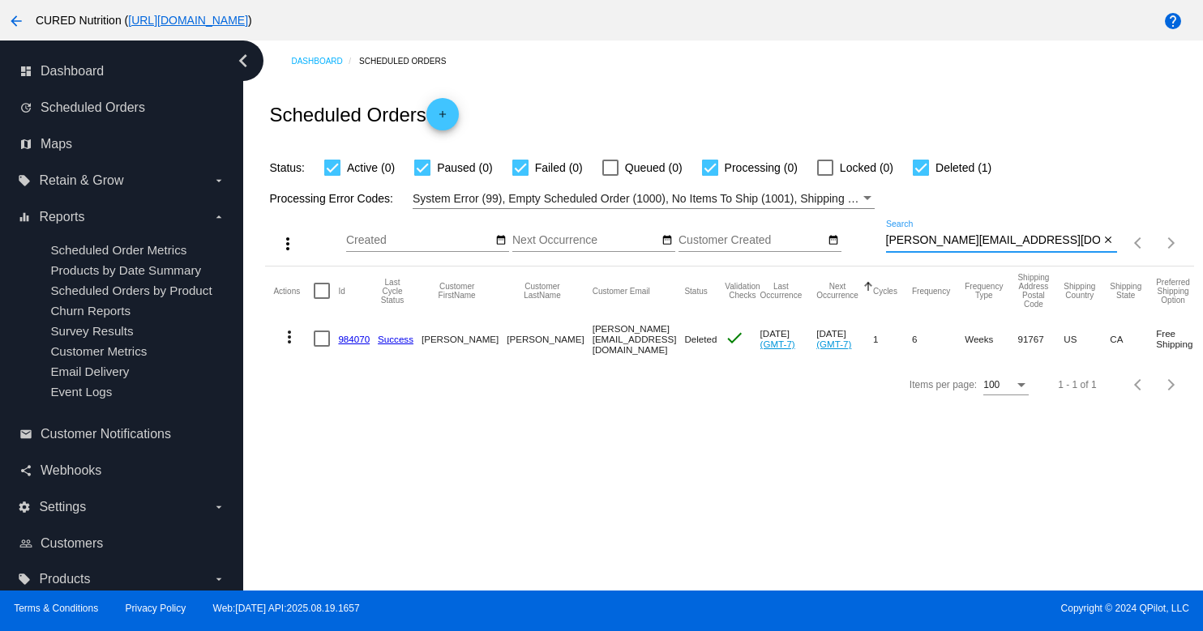
click at [962, 243] on input "[PERSON_NAME][EMAIL_ADDRESS][DOMAIN_NAME]" at bounding box center [993, 240] width 214 height 13
paste input "[EMAIL_ADDRESS]"
click at [917, 241] on input "[EMAIL_ADDRESS][DOMAIN_NAME]" at bounding box center [993, 240] width 214 height 13
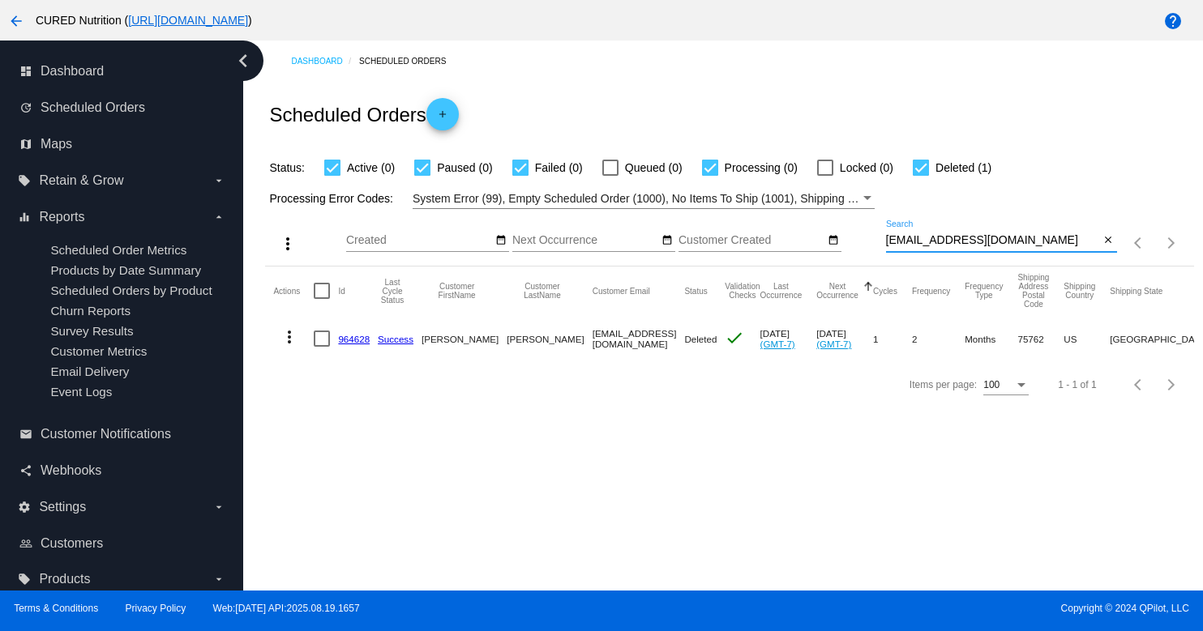
click at [917, 241] on input "[EMAIL_ADDRESS][DOMAIN_NAME]" at bounding box center [993, 240] width 214 height 13
paste input "[EMAIL_ADDRESS]"
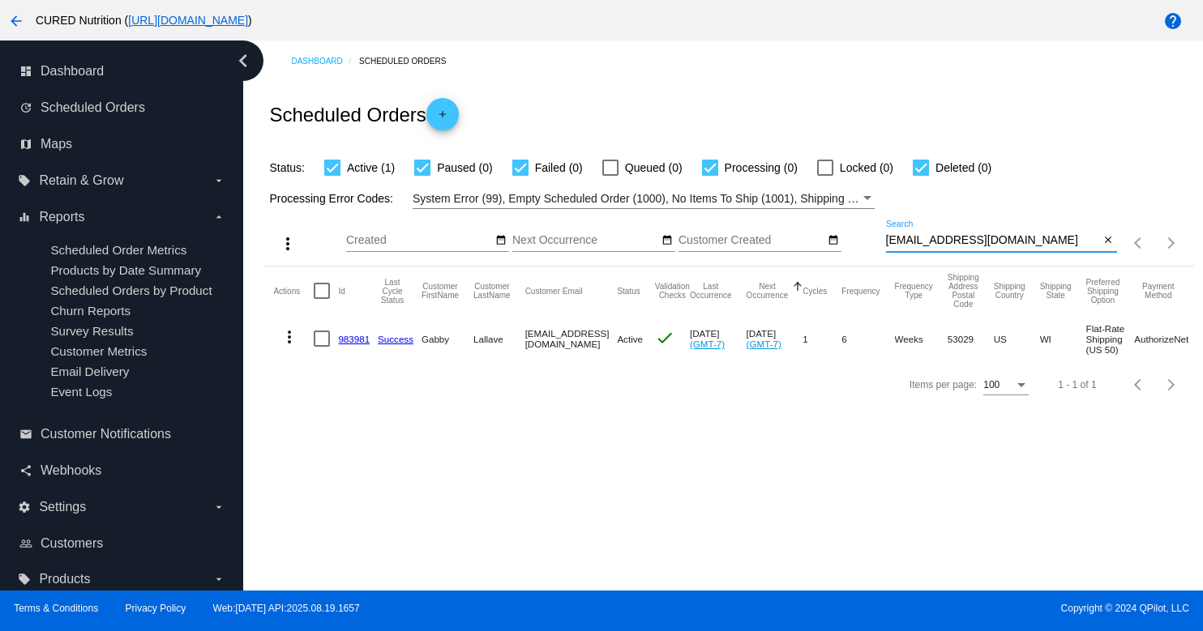
type input "[EMAIL_ADDRESS][DOMAIN_NAME]"
click at [358, 336] on link "983981" at bounding box center [354, 339] width 32 height 11
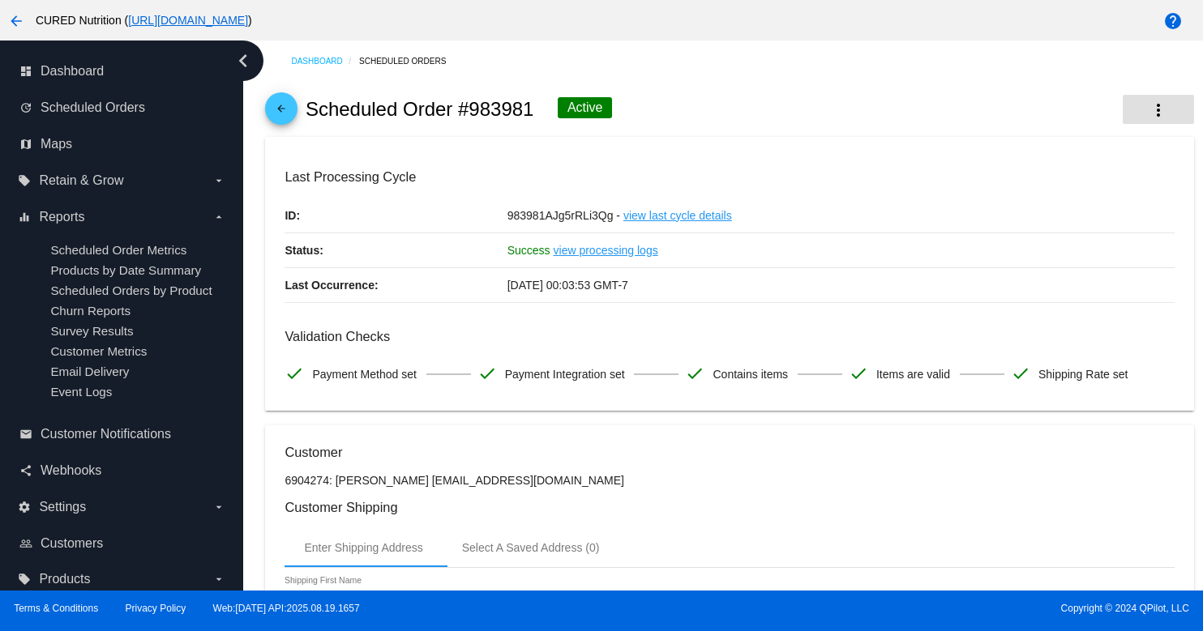
click at [1131, 109] on button "more_vert" at bounding box center [1158, 109] width 71 height 29
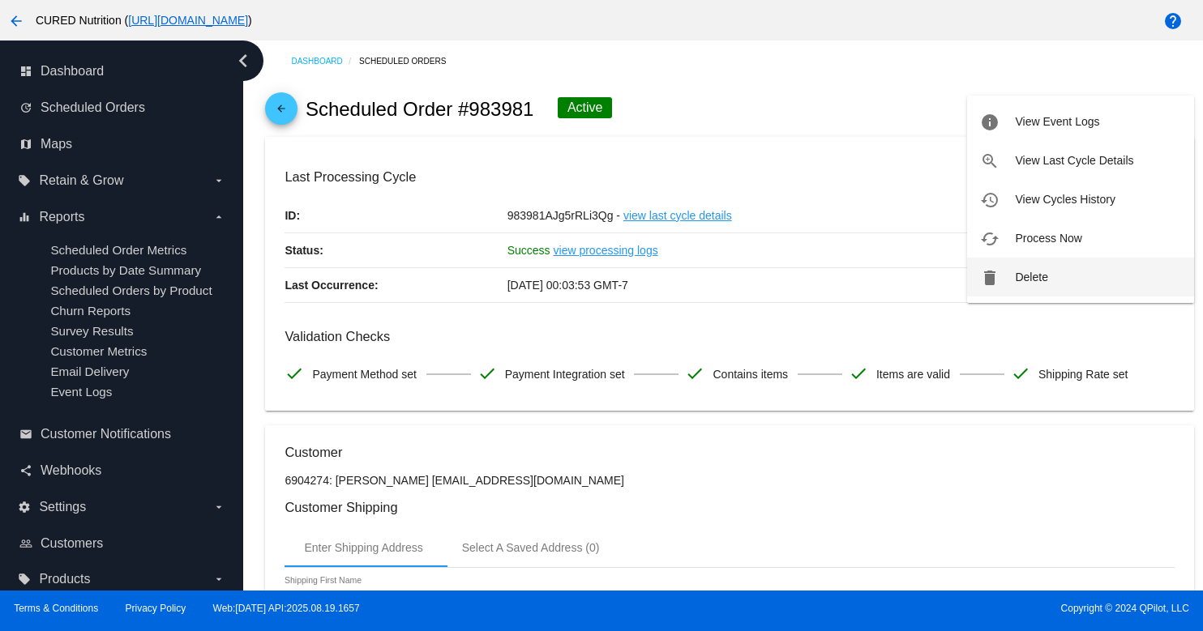
click at [1014, 275] on button "delete Delete" at bounding box center [1080, 277] width 227 height 39
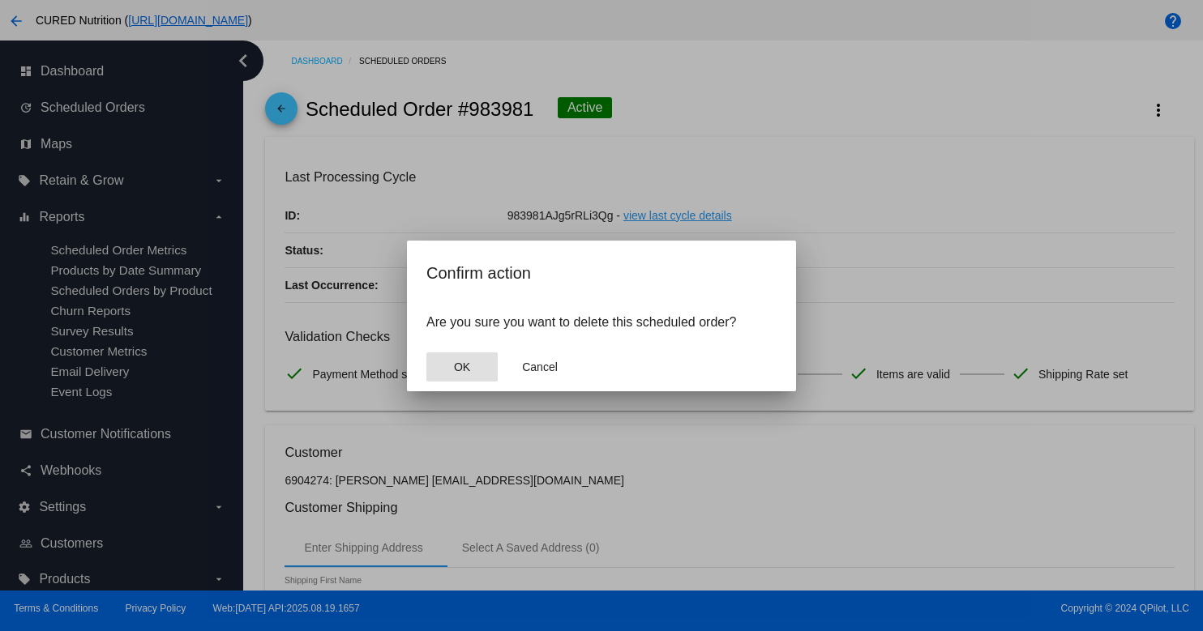
click at [452, 367] on button "OK" at bounding box center [461, 367] width 71 height 29
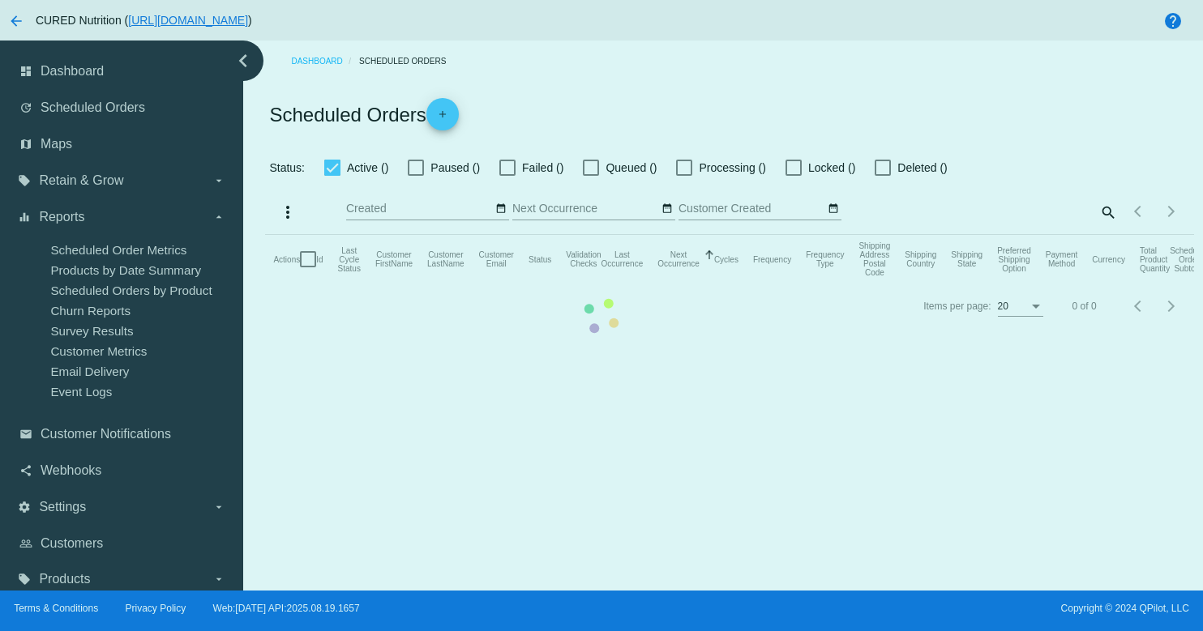
checkbox input "true"
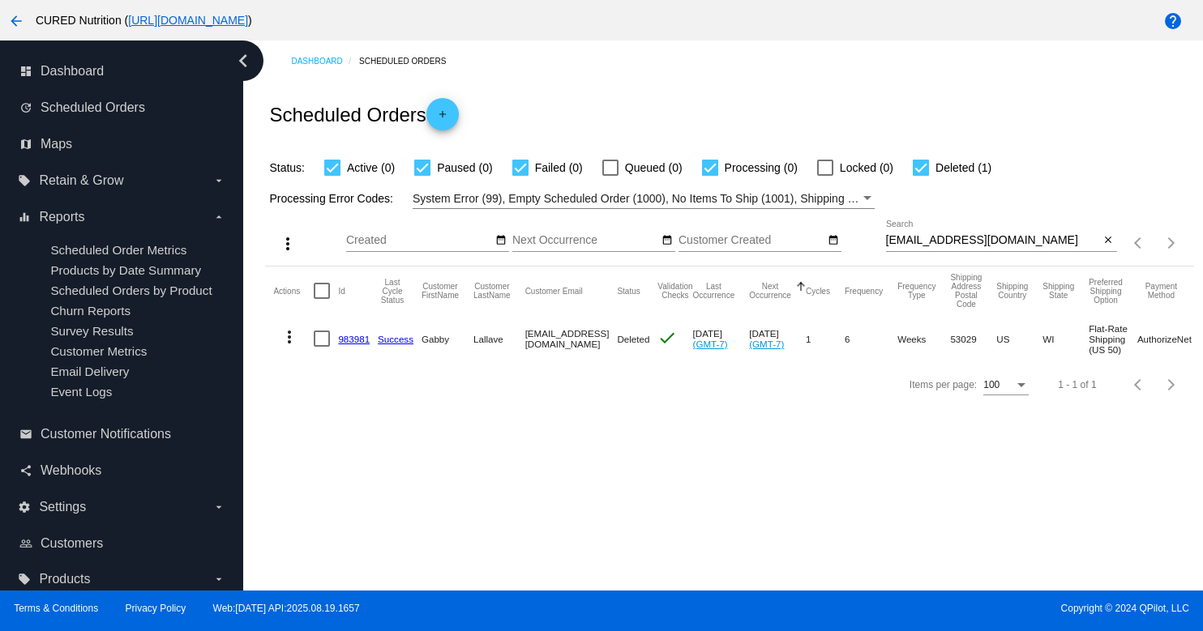
click at [989, 238] on input "[EMAIL_ADDRESS][DOMAIN_NAME]" at bounding box center [993, 240] width 214 height 13
paste input "[EMAIL_ADDRESS]"
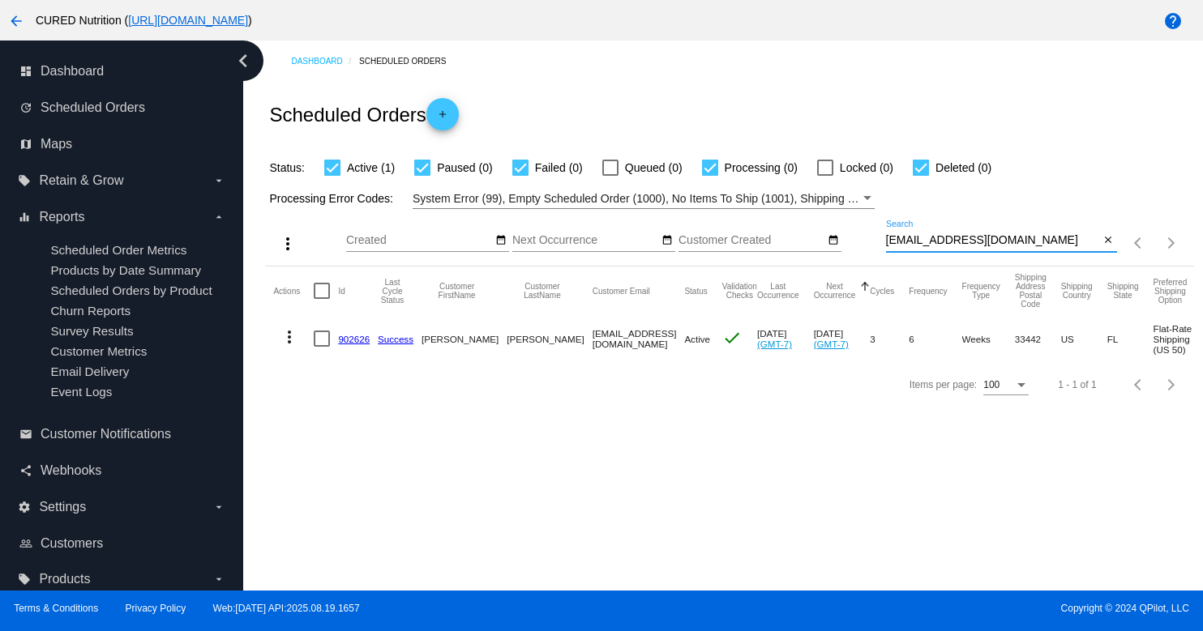
type input "[EMAIL_ADDRESS][DOMAIN_NAME]"
click at [347, 337] on link "902626" at bounding box center [354, 339] width 32 height 11
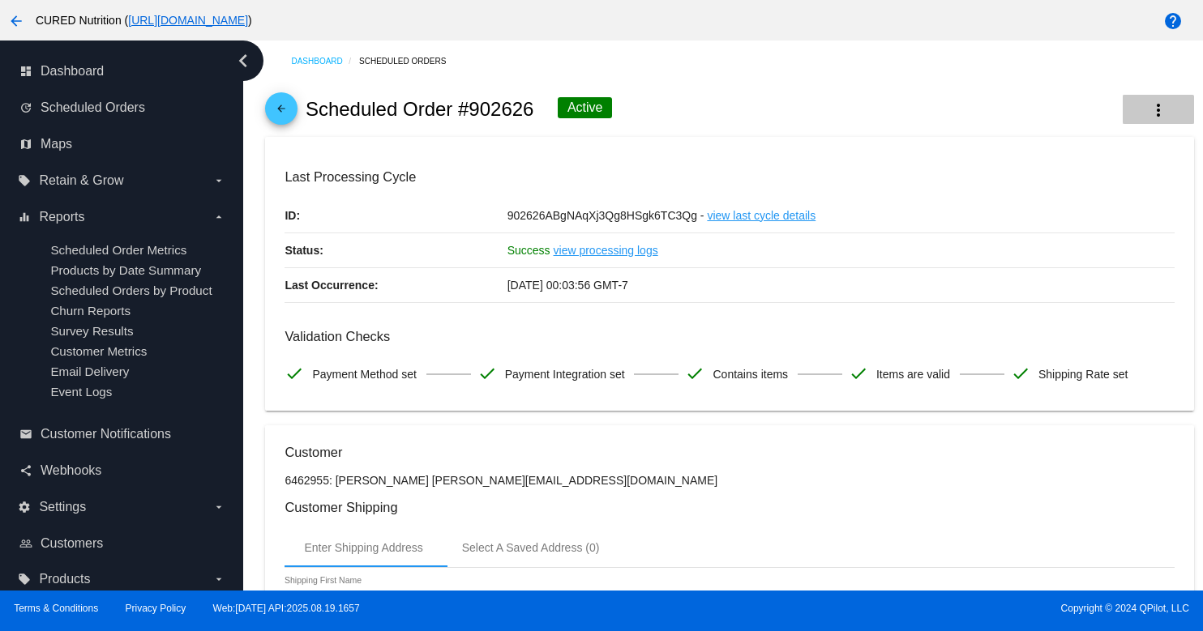
click at [1152, 112] on mat-icon "more_vert" at bounding box center [1157, 110] width 19 height 19
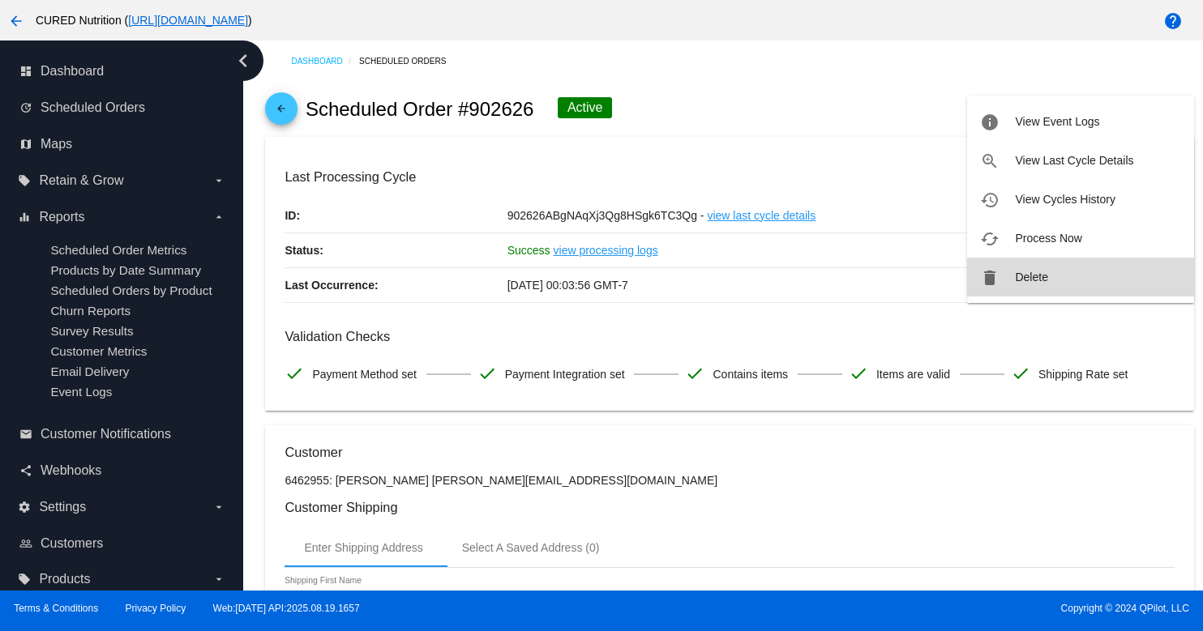
click at [1039, 269] on button "delete Delete" at bounding box center [1080, 277] width 227 height 39
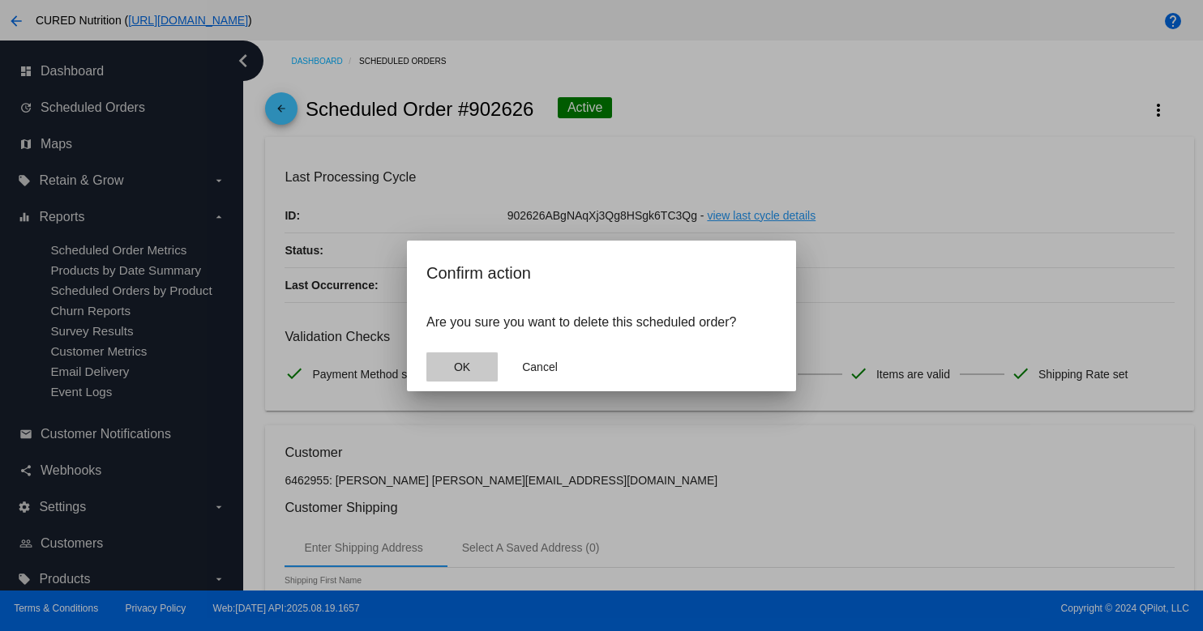
click at [454, 364] on span "OK" at bounding box center [462, 367] width 16 height 13
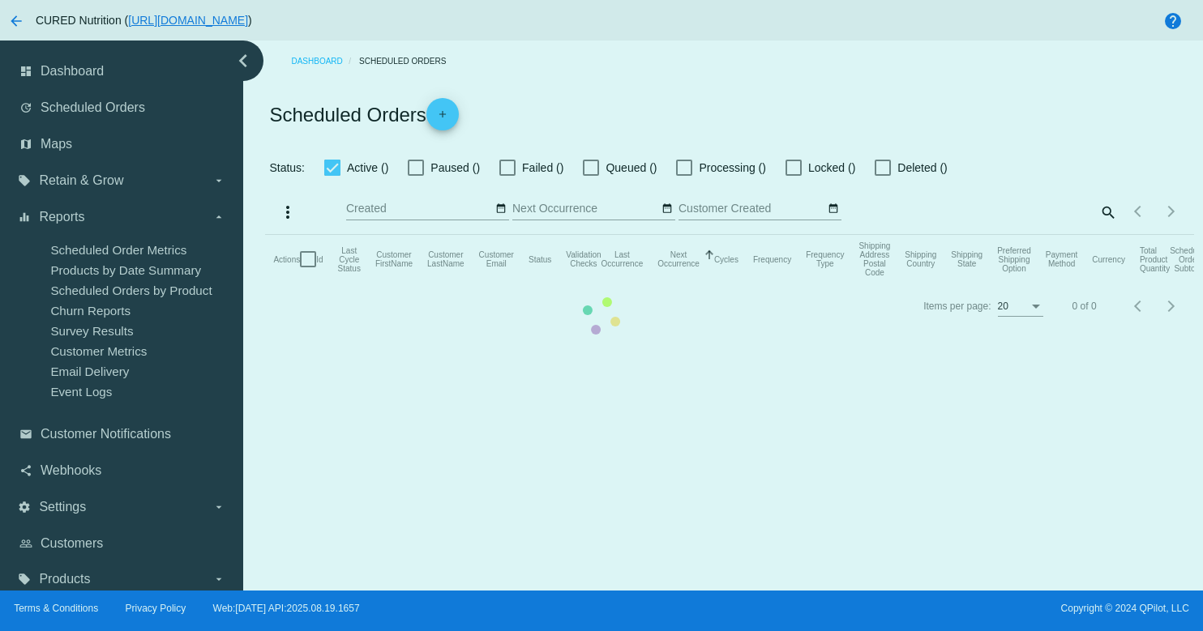
checkbox input "true"
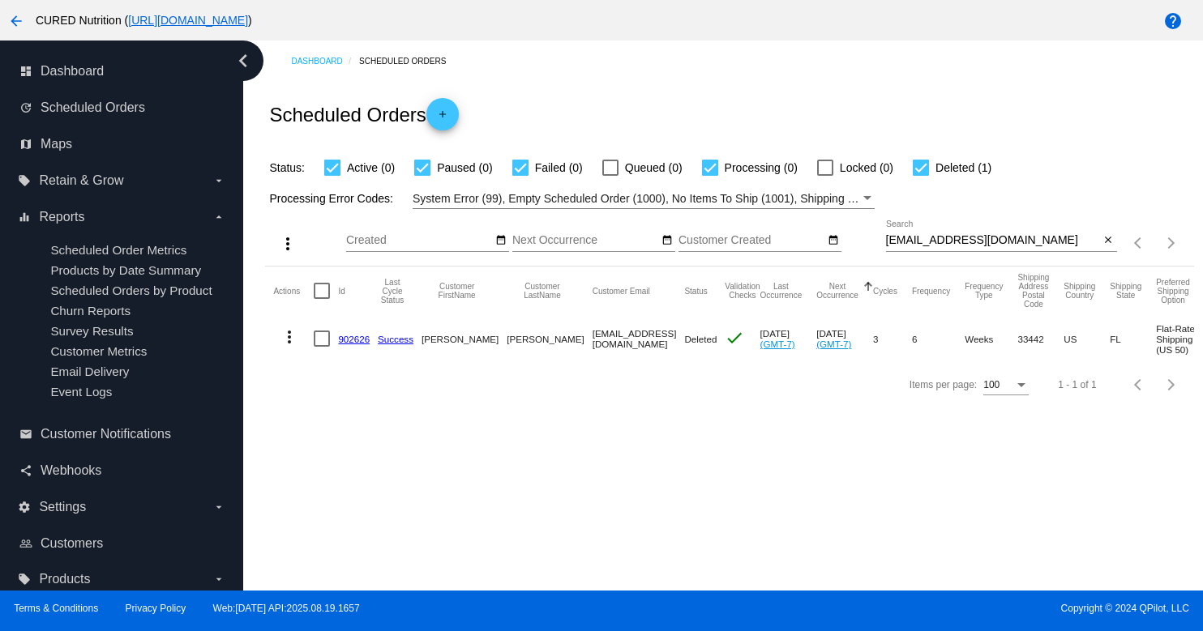
click at [952, 236] on input "[EMAIL_ADDRESS][DOMAIN_NAME]" at bounding box center [993, 240] width 214 height 13
paste input "odeebielstein"
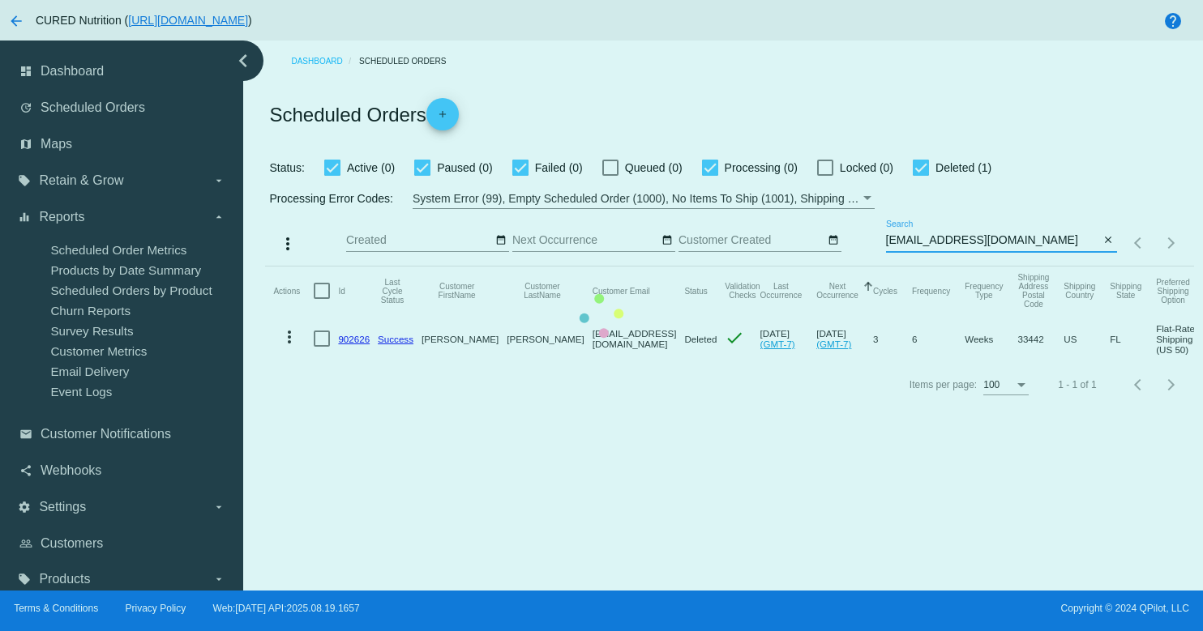
type input "[EMAIL_ADDRESS][DOMAIN_NAME]"
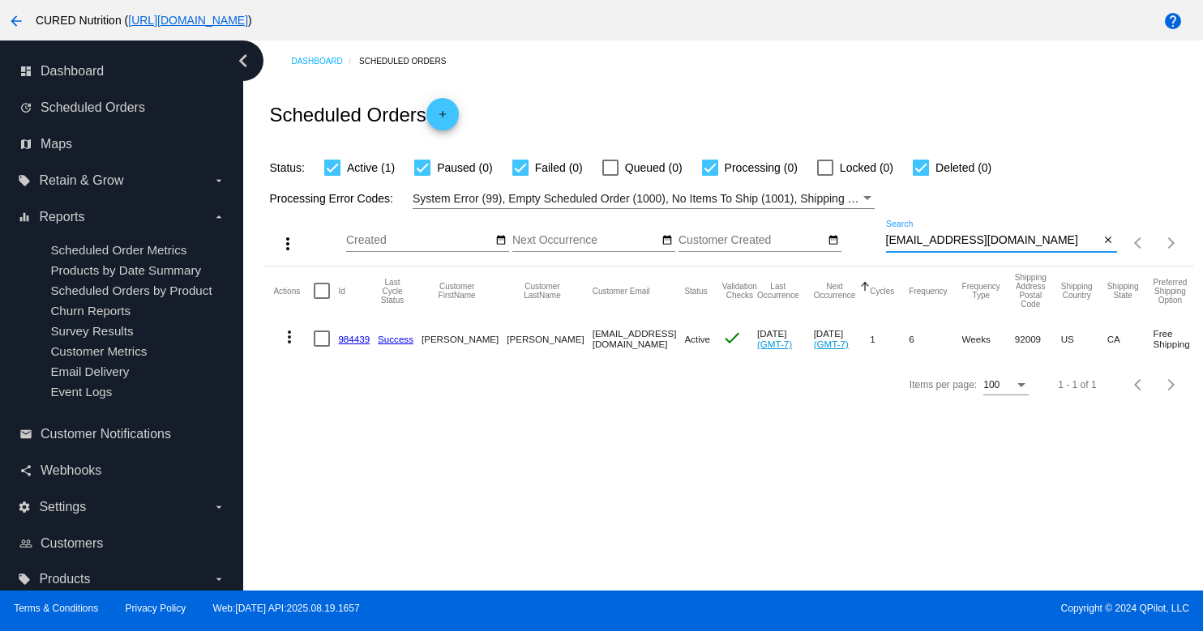
click at [346, 336] on link "984439" at bounding box center [354, 339] width 32 height 11
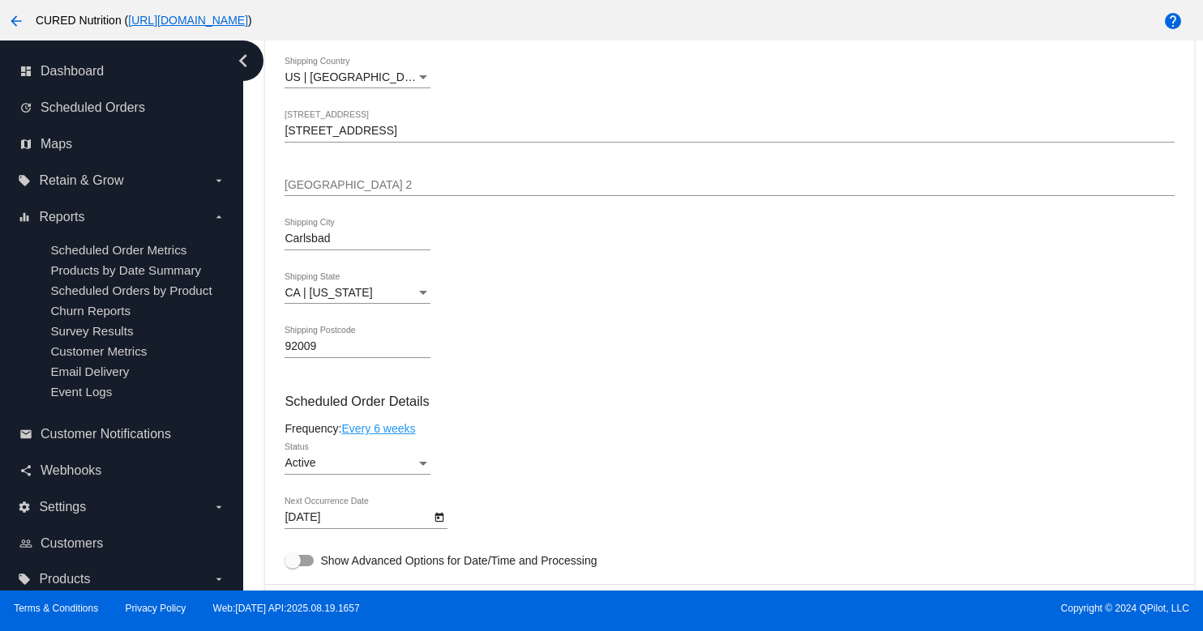
scroll to position [627, 0]
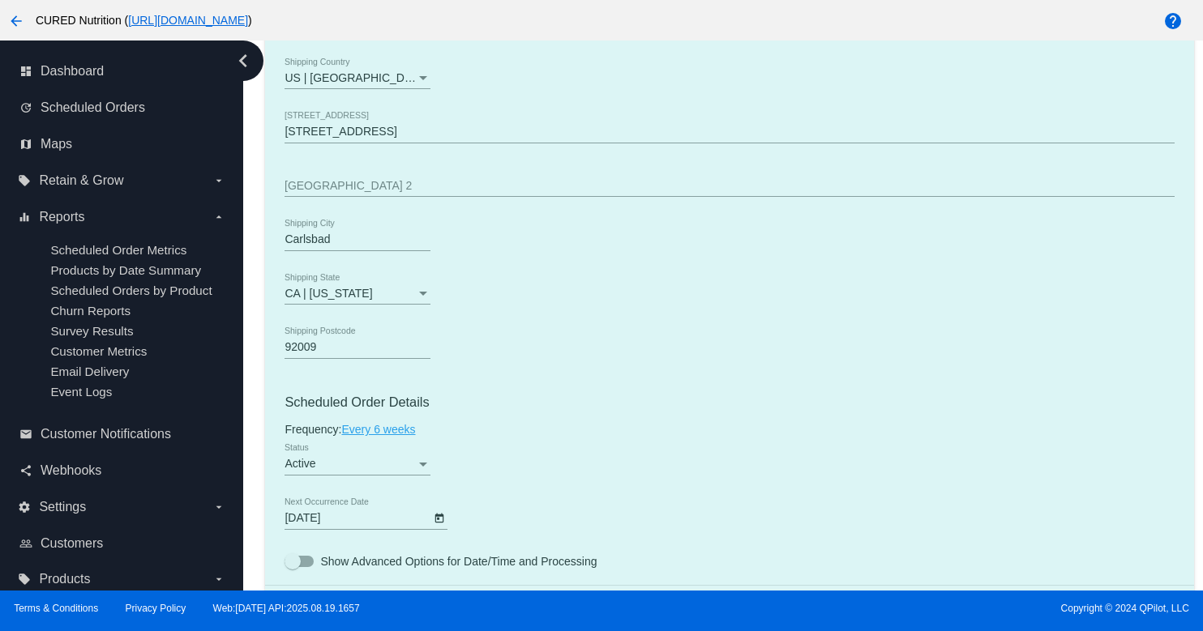
click at [396, 478] on mat-card "Customer 6906156: [PERSON_NAME] [EMAIL_ADDRESS][DOMAIN_NAME] Customer Shipping …" at bounding box center [729, 641] width 928 height 1684
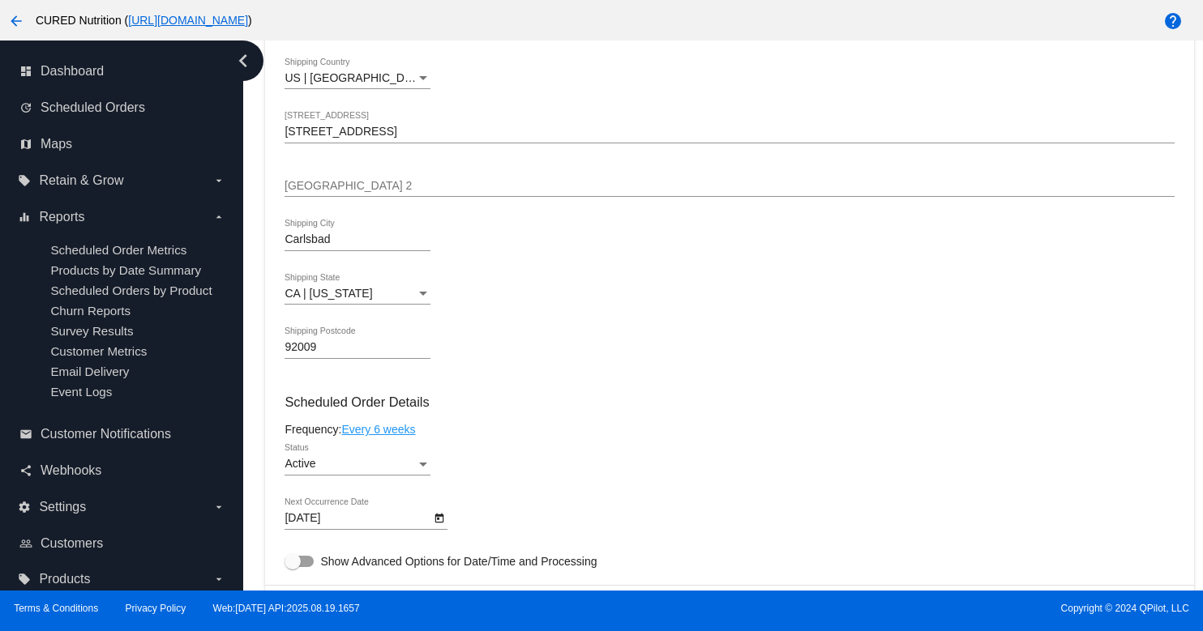
click at [414, 471] on div "Active" at bounding box center [349, 464] width 131 height 13
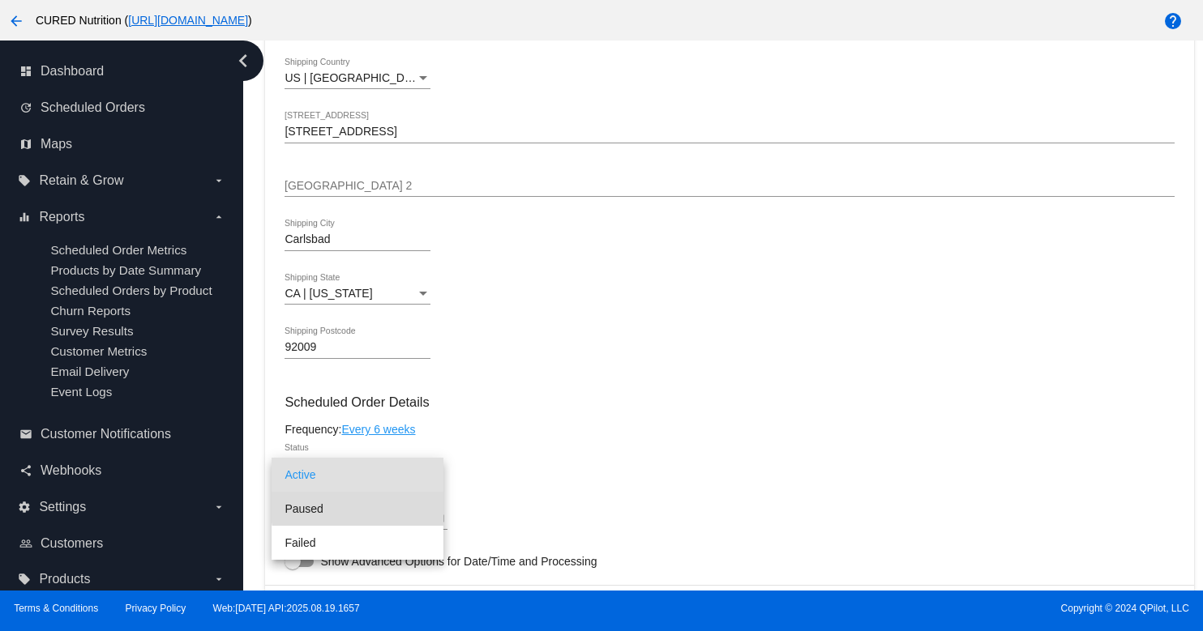
click at [394, 503] on span "Paused" at bounding box center [357, 509] width 146 height 34
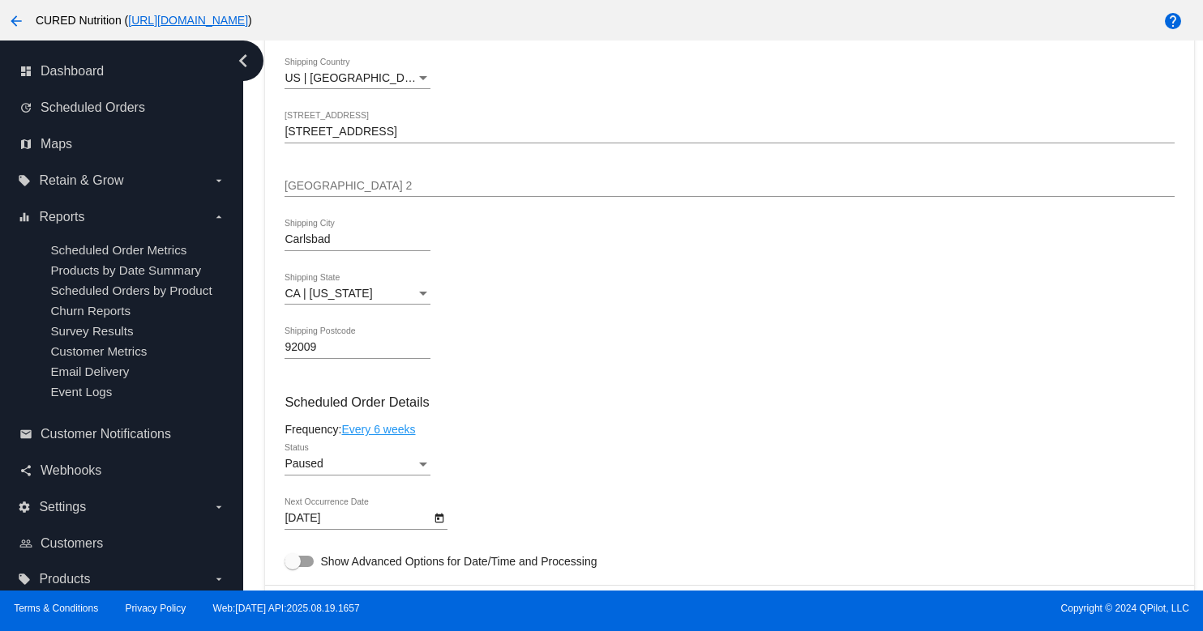
click at [515, 436] on div "Frequency: Every 6 weeks" at bounding box center [728, 429] width 889 height 13
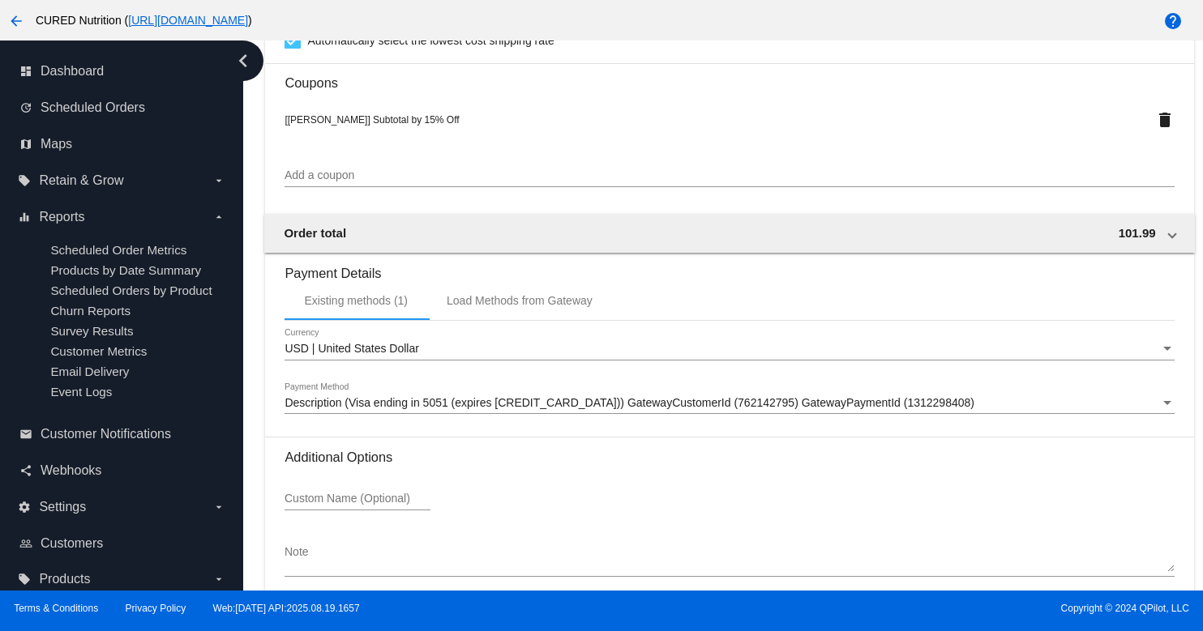
scroll to position [1573, 0]
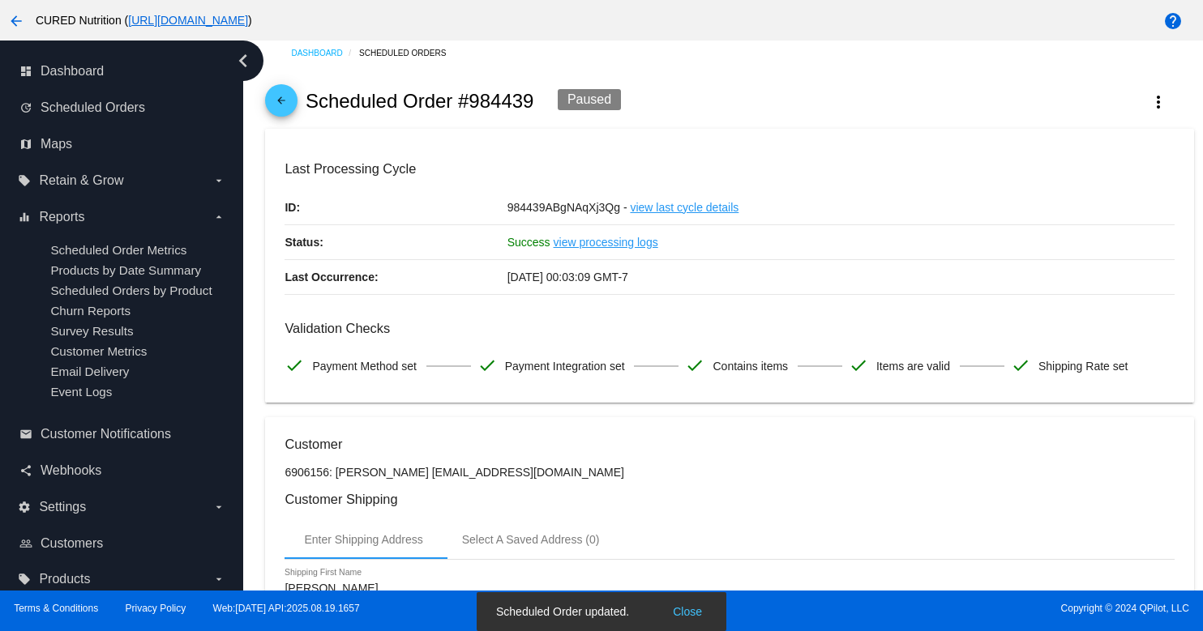
scroll to position [0, 0]
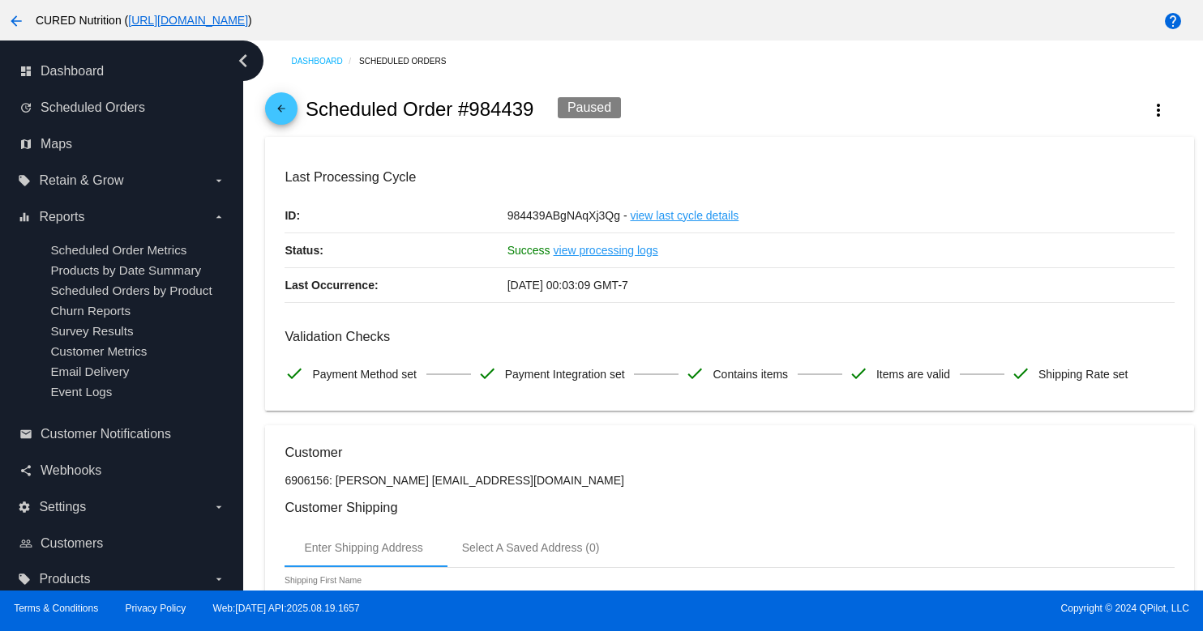
click at [280, 106] on mat-icon "arrow_back" at bounding box center [281, 112] width 19 height 19
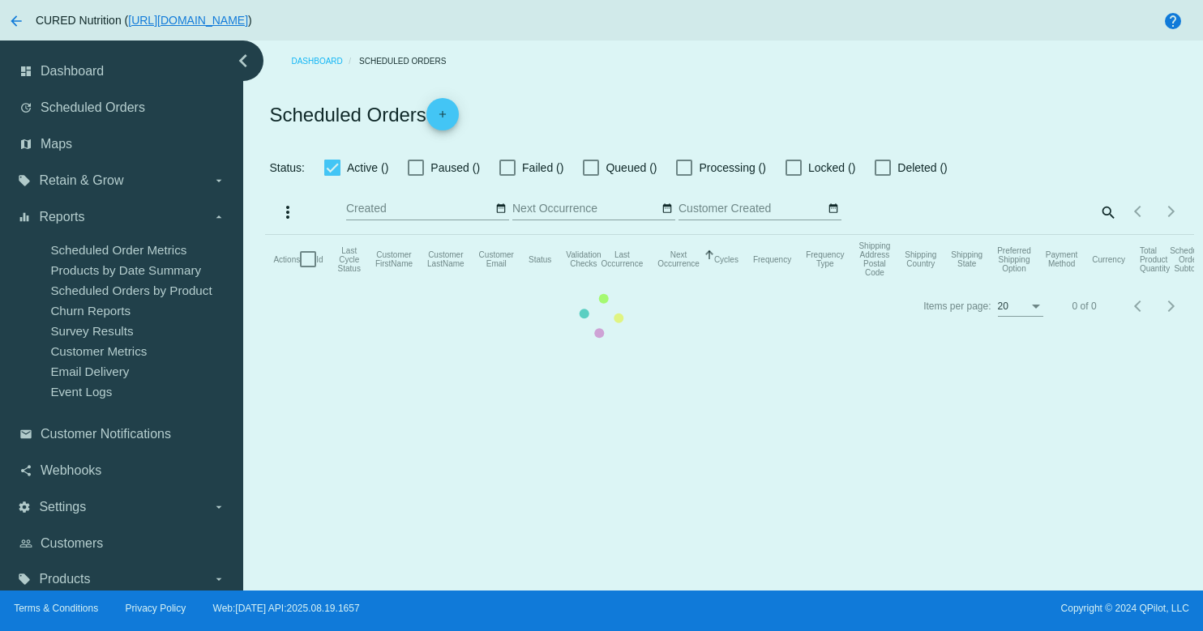
checkbox input "true"
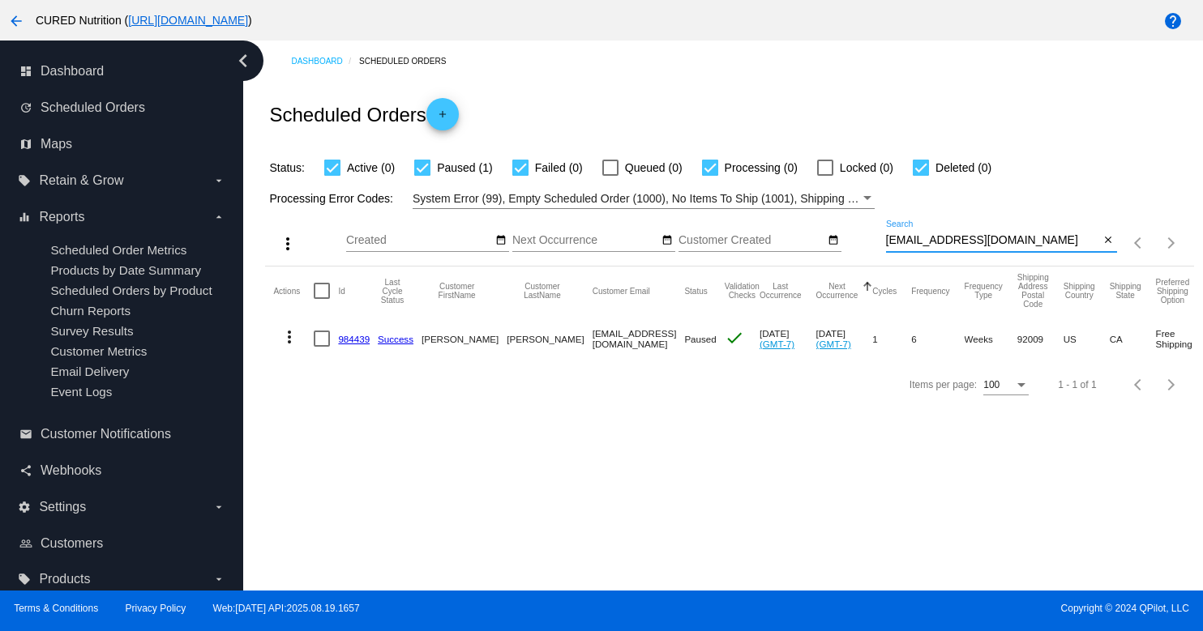
click at [1031, 238] on input "[EMAIL_ADDRESS][DOMAIN_NAME]" at bounding box center [993, 240] width 214 height 13
paste input "kkitrosser"
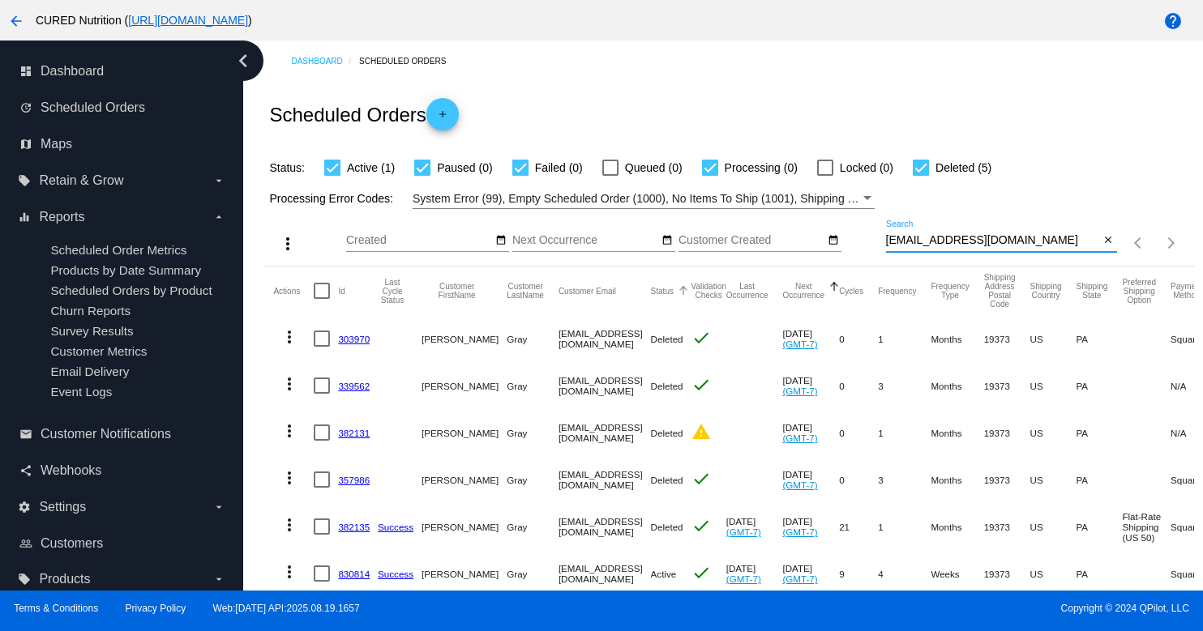
scroll to position [53, 0]
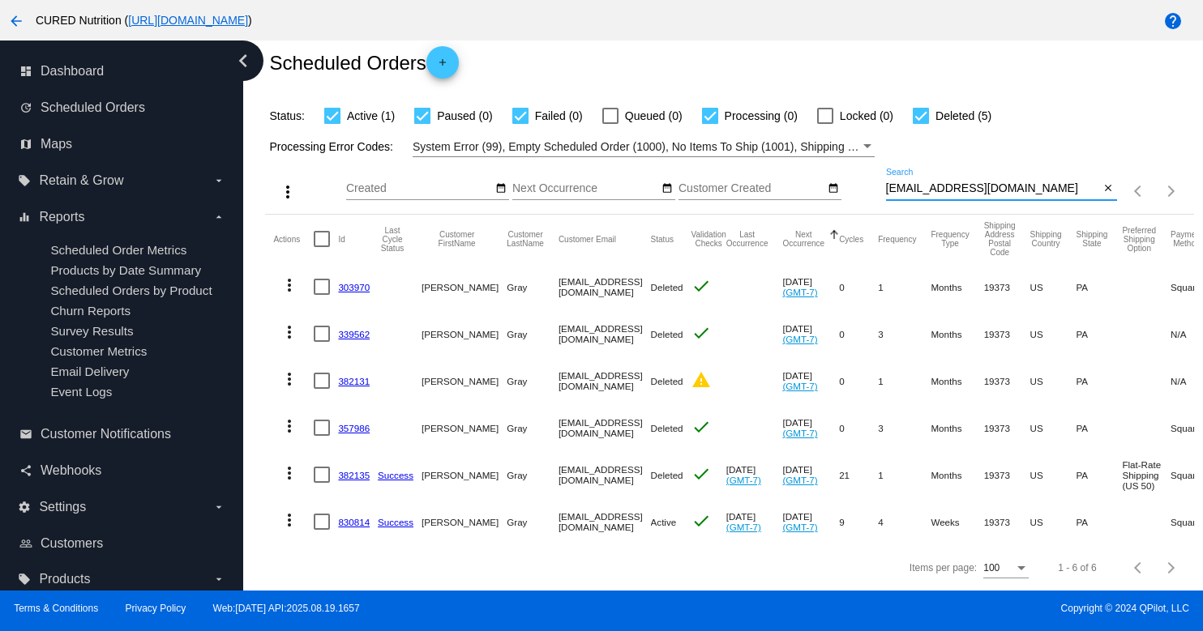
type input "[EMAIL_ADDRESS][DOMAIN_NAME]"
click at [349, 524] on link "830814" at bounding box center [354, 522] width 32 height 11
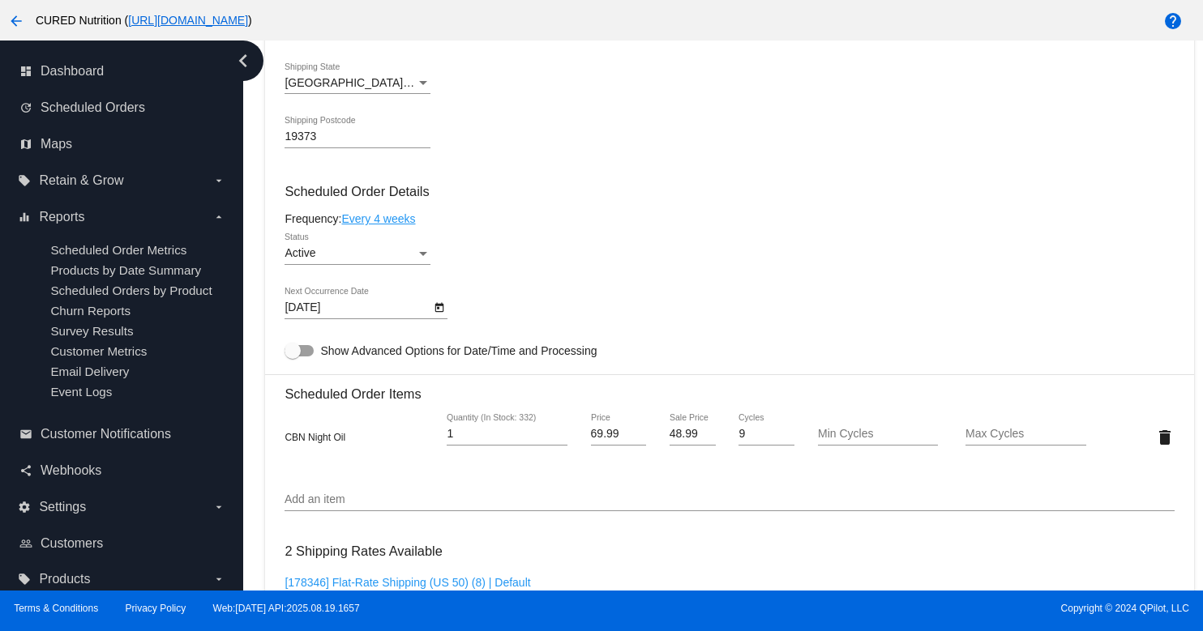
scroll to position [863, 0]
